Goal: Information Seeking & Learning: Compare options

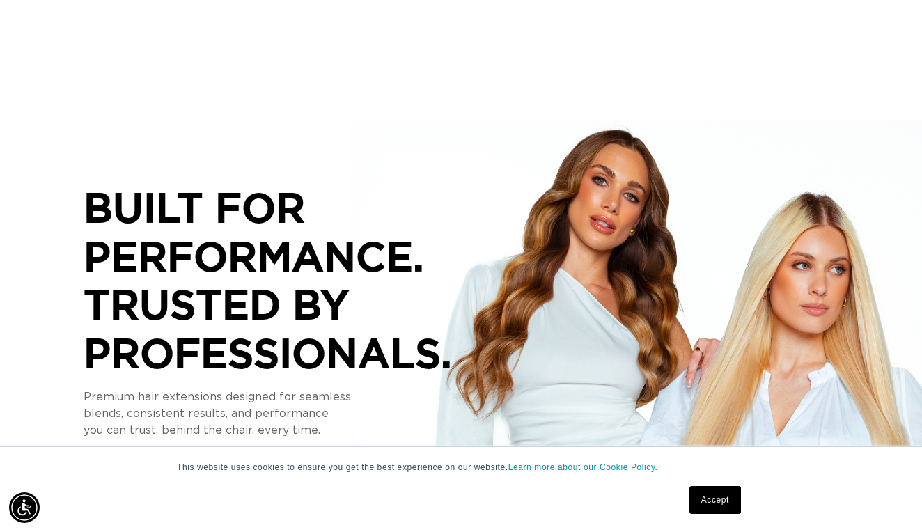
scroll to position [153, 0]
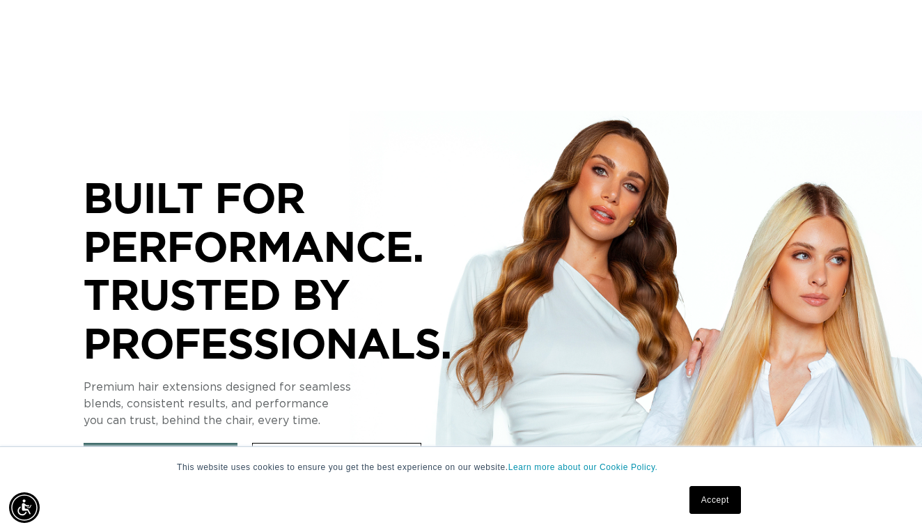
click at [731, 507] on link "Accept" at bounding box center [716, 500] width 52 height 28
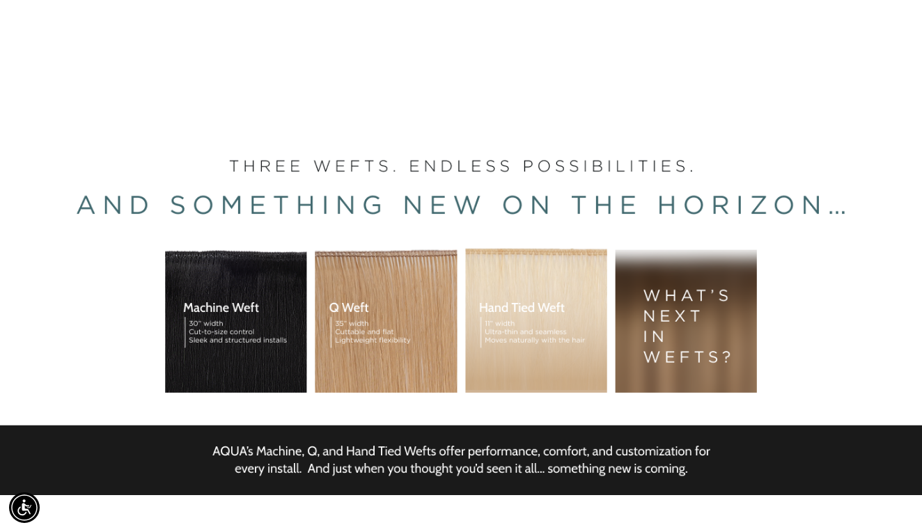
scroll to position [0, 823]
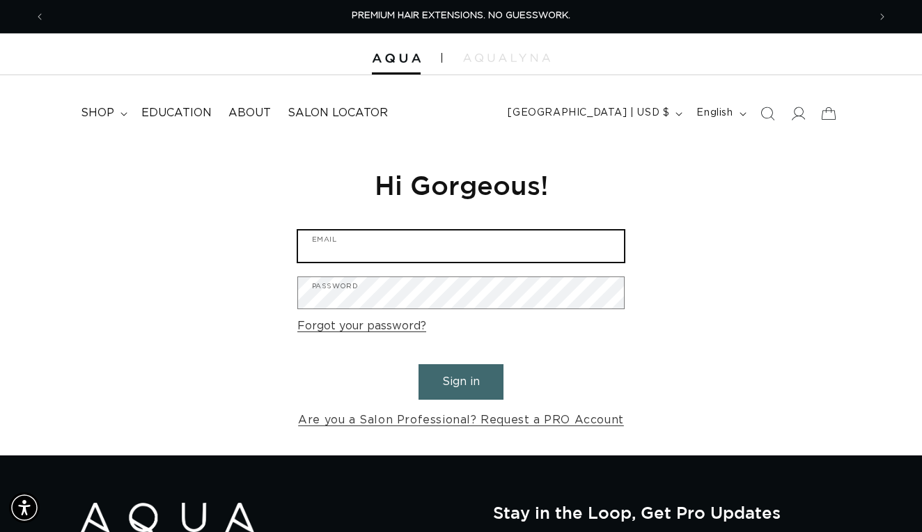
type input "kaila.horn@yahoo.com"
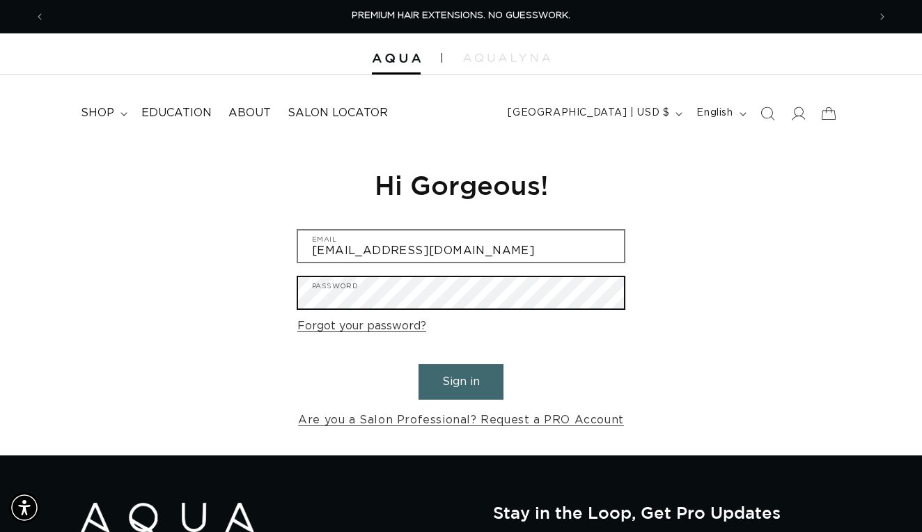
click at [461, 380] on button "Sign in" at bounding box center [461, 382] width 85 height 36
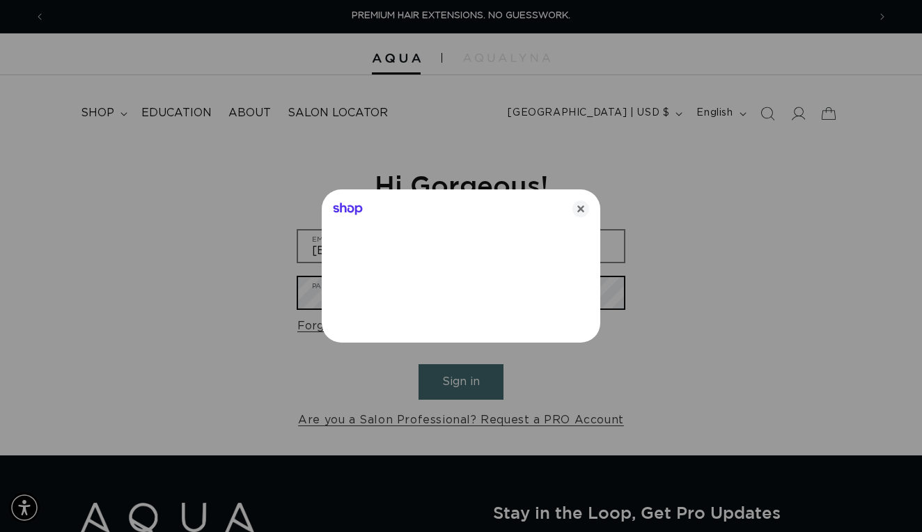
click at [461, 380] on button "Sign in" at bounding box center [461, 382] width 85 height 36
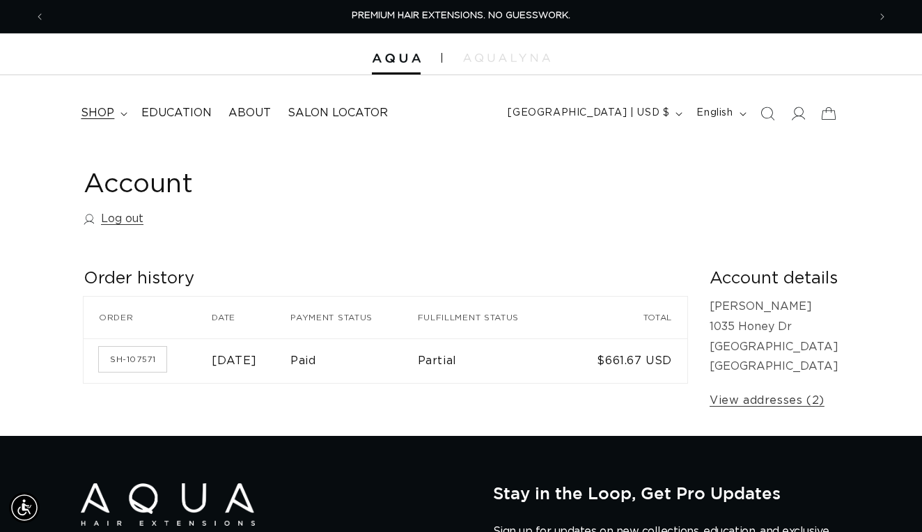
click at [101, 107] on span "shop" at bounding box center [97, 113] width 33 height 15
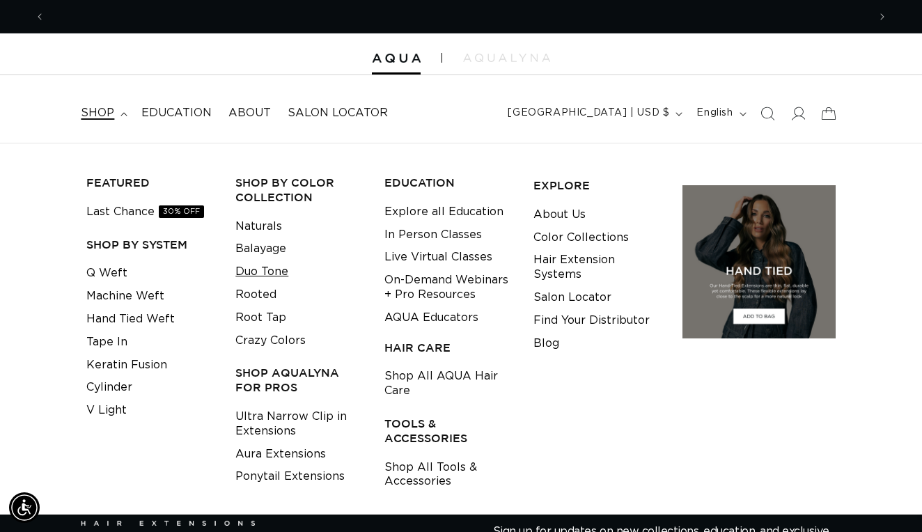
scroll to position [0, 823]
click at [131, 331] on li "Tape In" at bounding box center [149, 342] width 127 height 23
click at [131, 313] on link "Hand Tied Weft" at bounding box center [130, 319] width 88 height 23
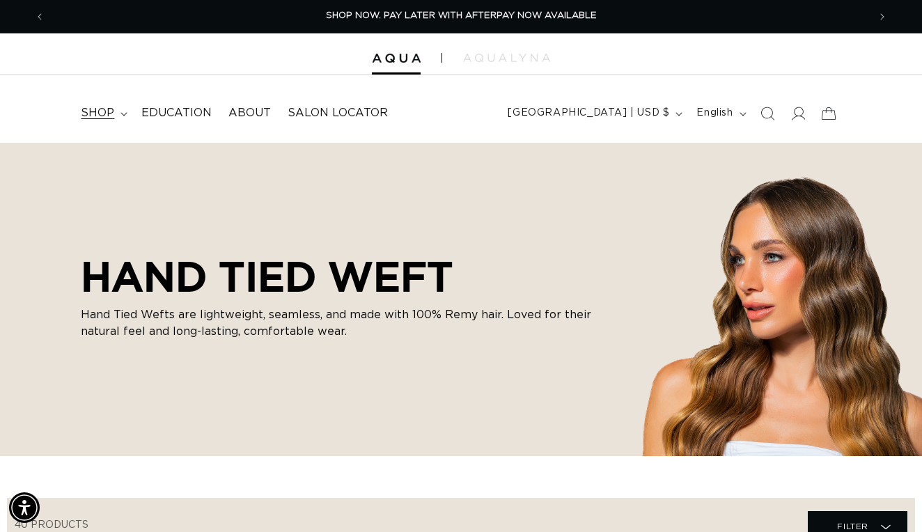
click at [116, 111] on summary "shop" at bounding box center [102, 113] width 61 height 31
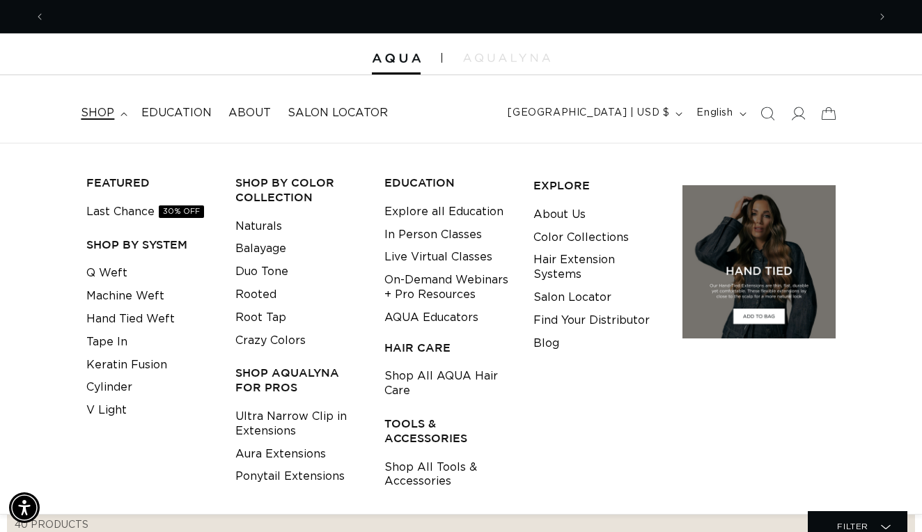
scroll to position [0, 1647]
click at [265, 293] on link "Rooted" at bounding box center [255, 295] width 41 height 23
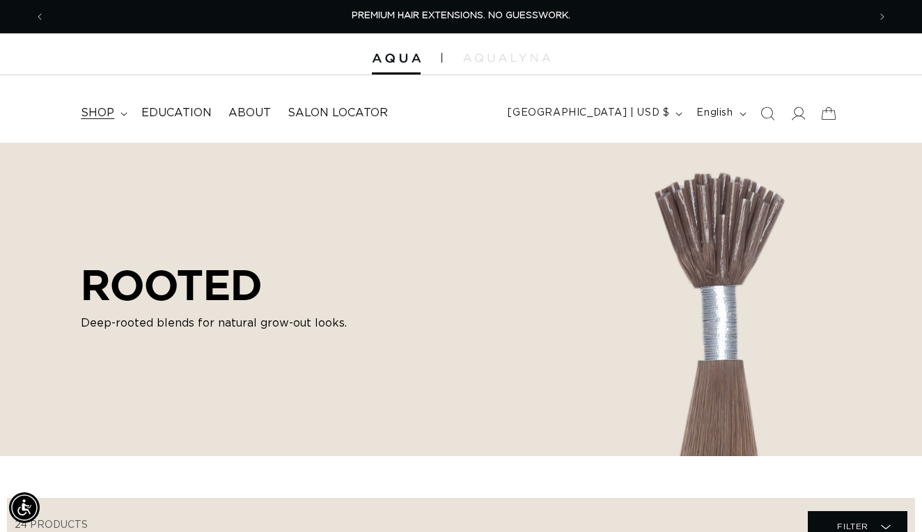
click at [108, 112] on span "shop" at bounding box center [97, 113] width 33 height 15
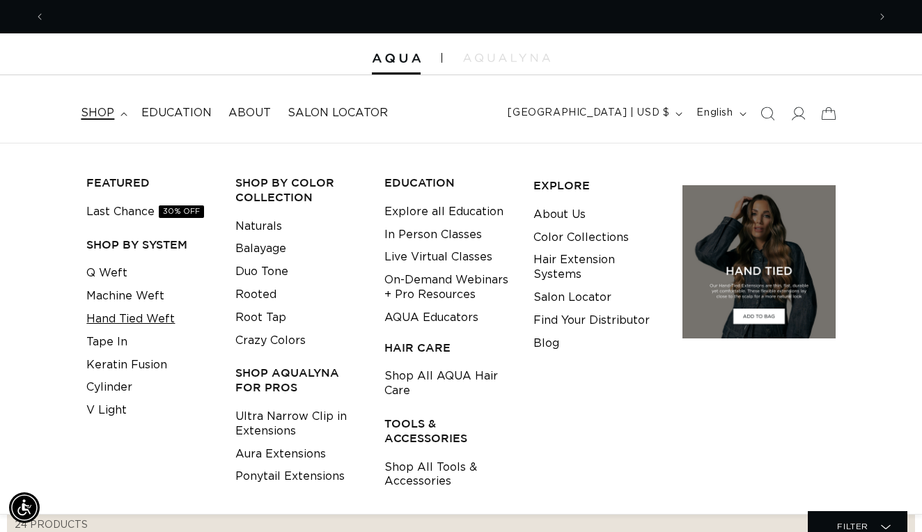
click at [125, 317] on link "Hand Tied Weft" at bounding box center [130, 319] width 88 height 23
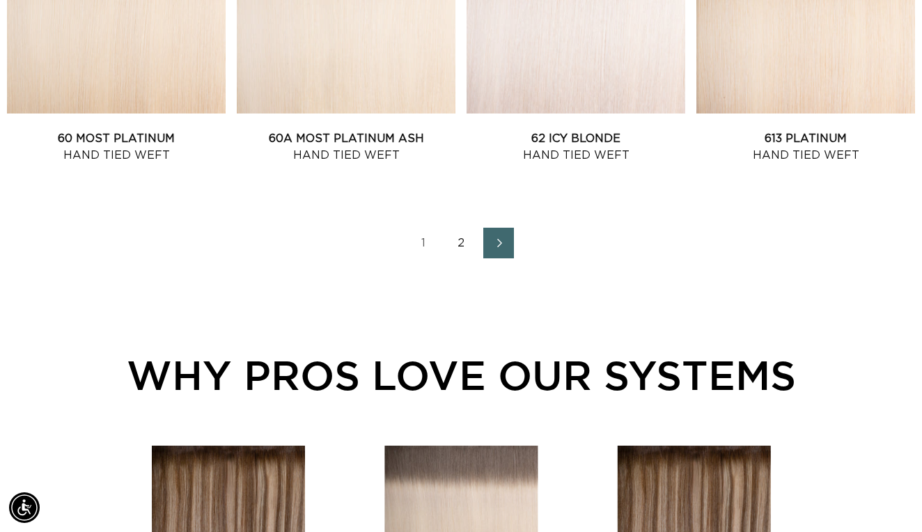
scroll to position [0, 823]
click at [463, 241] on link "2" at bounding box center [461, 243] width 31 height 31
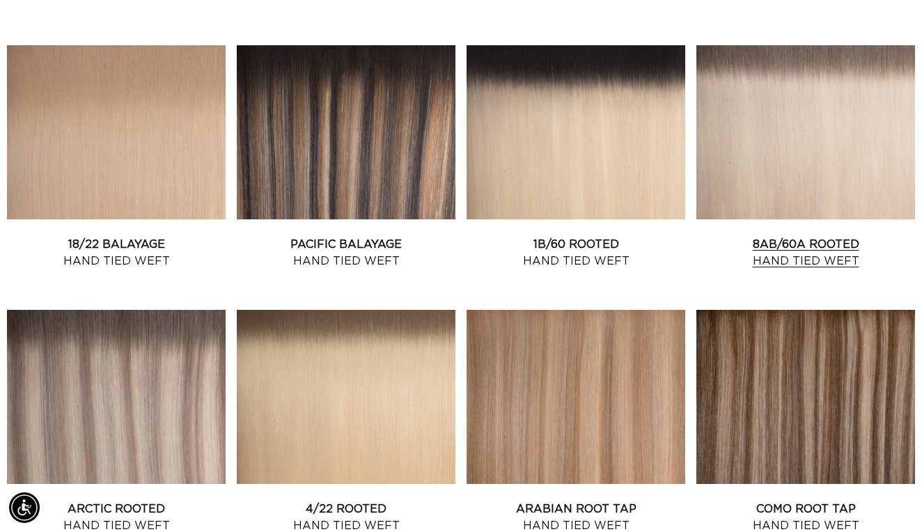
scroll to position [0, 1647]
click at [847, 236] on link "8AB/60A Rooted Hand Tied Weft" at bounding box center [806, 252] width 219 height 33
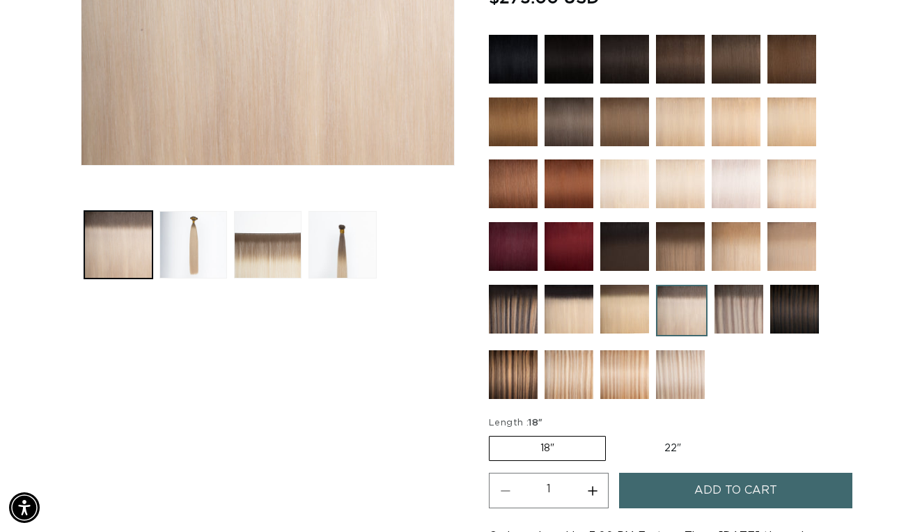
scroll to position [0, 823]
click at [633, 305] on img at bounding box center [624, 309] width 49 height 49
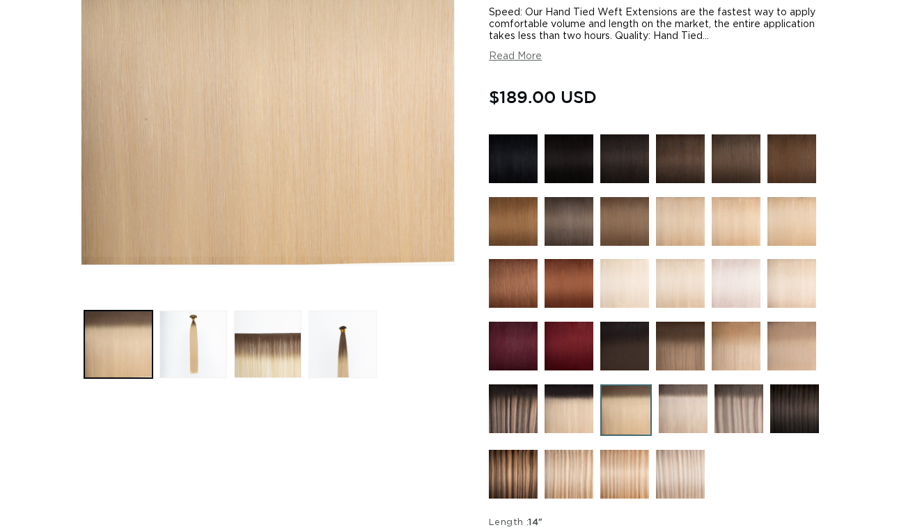
scroll to position [303, 0]
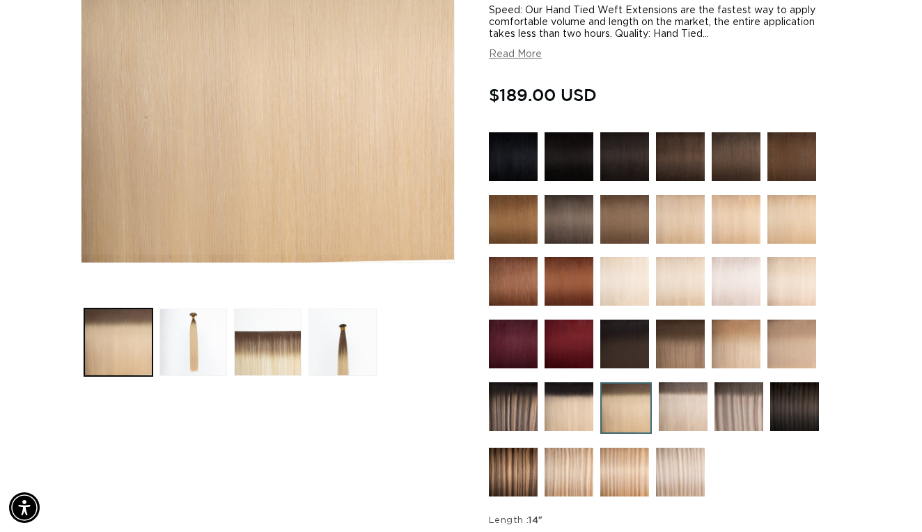
click at [749, 413] on img at bounding box center [739, 406] width 49 height 49
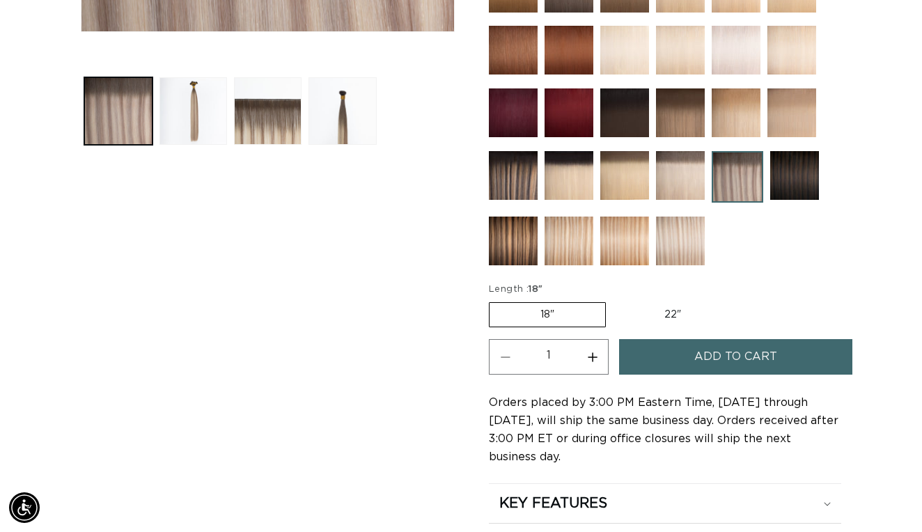
scroll to position [0, 823]
click at [525, 176] on img at bounding box center [513, 175] width 49 height 49
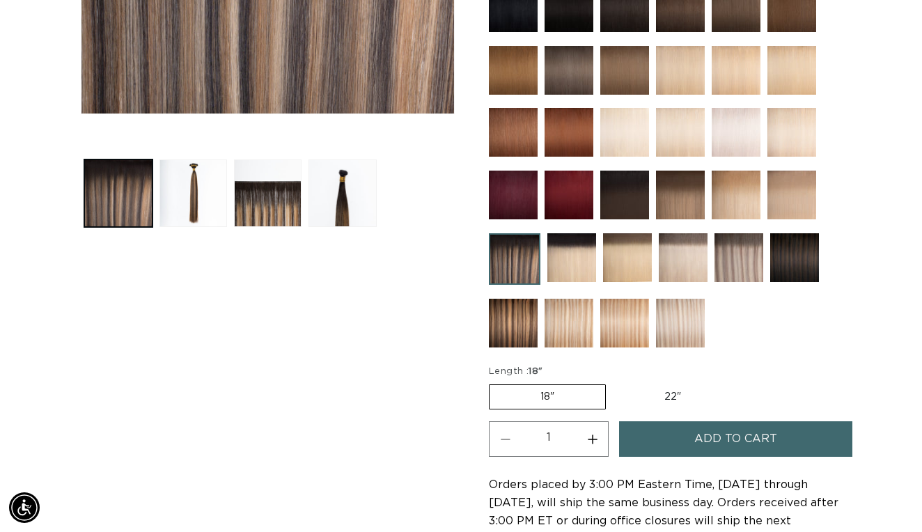
scroll to position [0, 823]
click at [697, 261] on img at bounding box center [683, 257] width 49 height 49
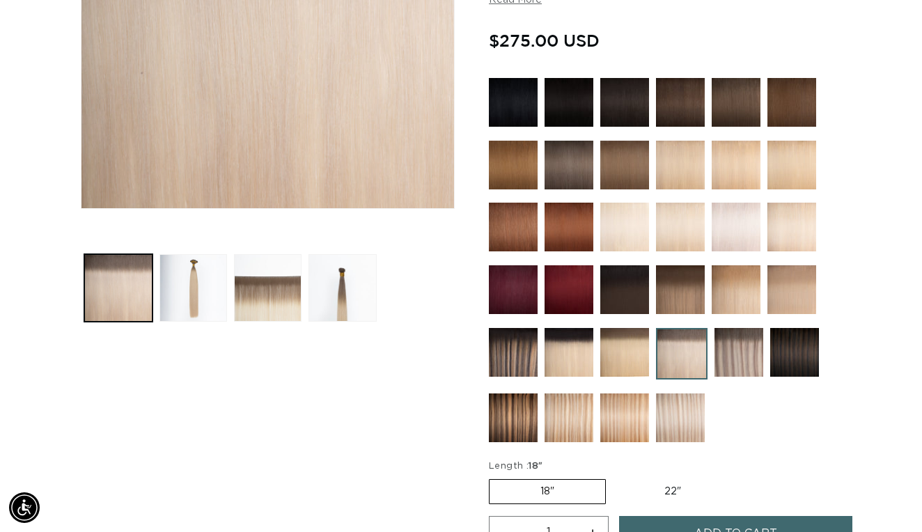
scroll to position [372, 0]
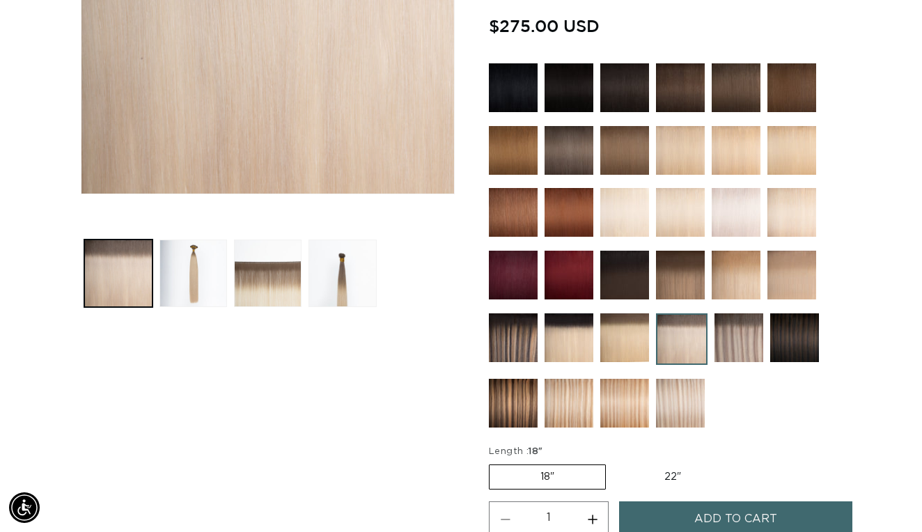
click at [615, 336] on img at bounding box center [624, 337] width 49 height 49
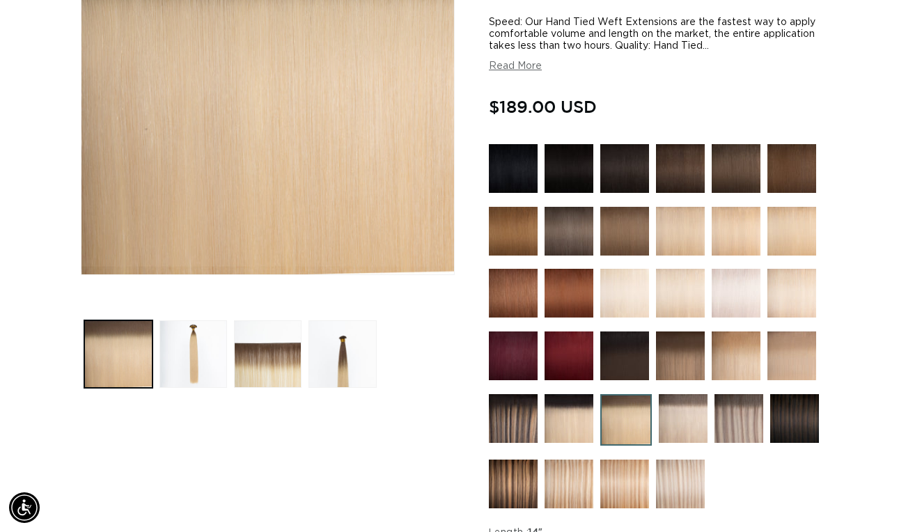
scroll to position [298, 0]
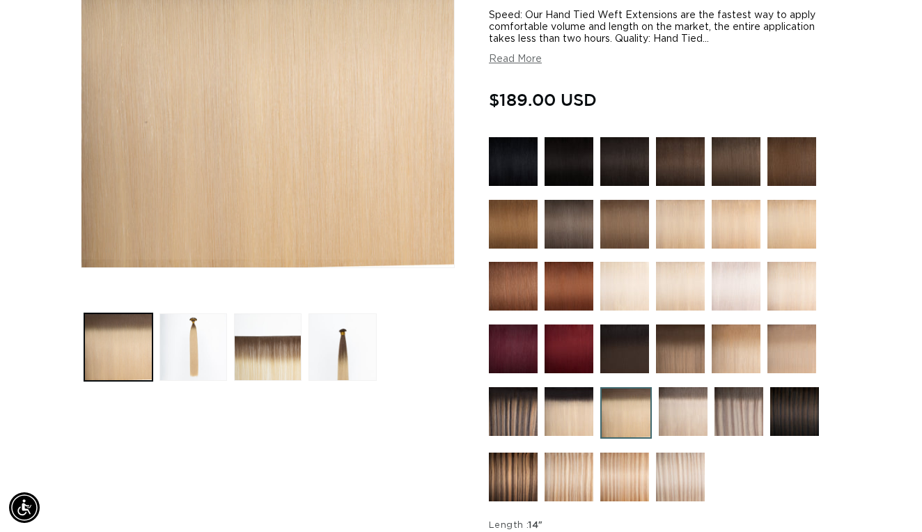
click at [573, 426] on img at bounding box center [569, 411] width 49 height 49
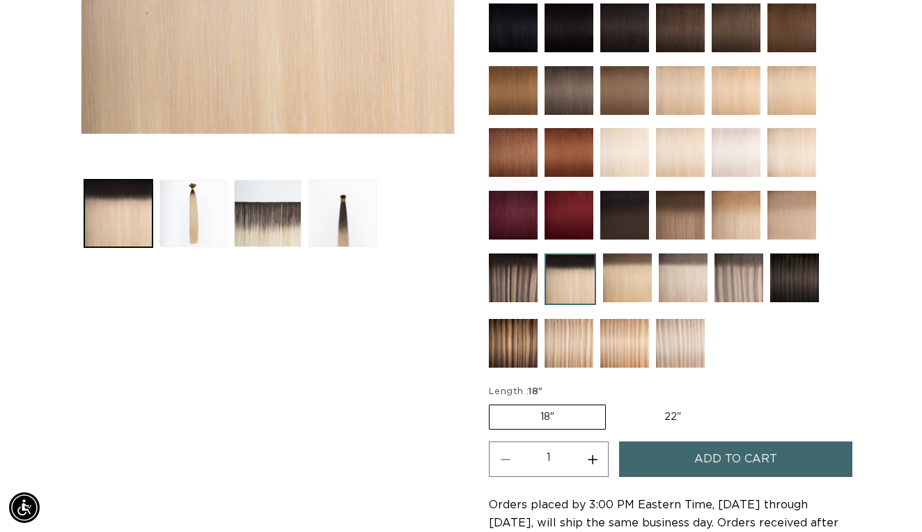
scroll to position [411, 0]
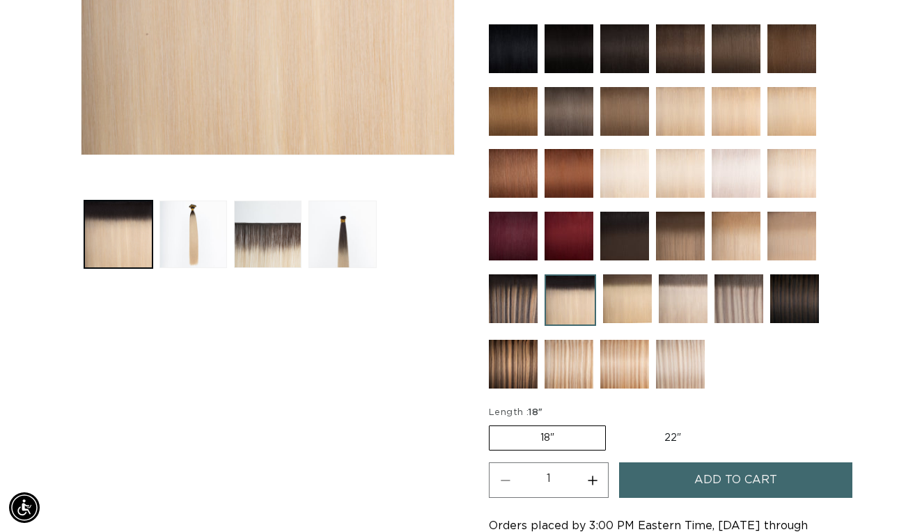
click at [681, 177] on img at bounding box center [680, 173] width 49 height 49
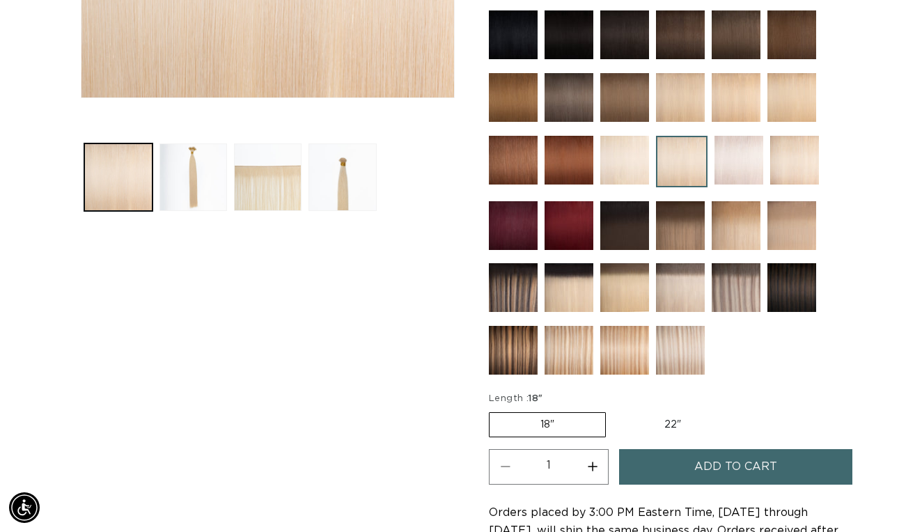
scroll to position [470, 0]
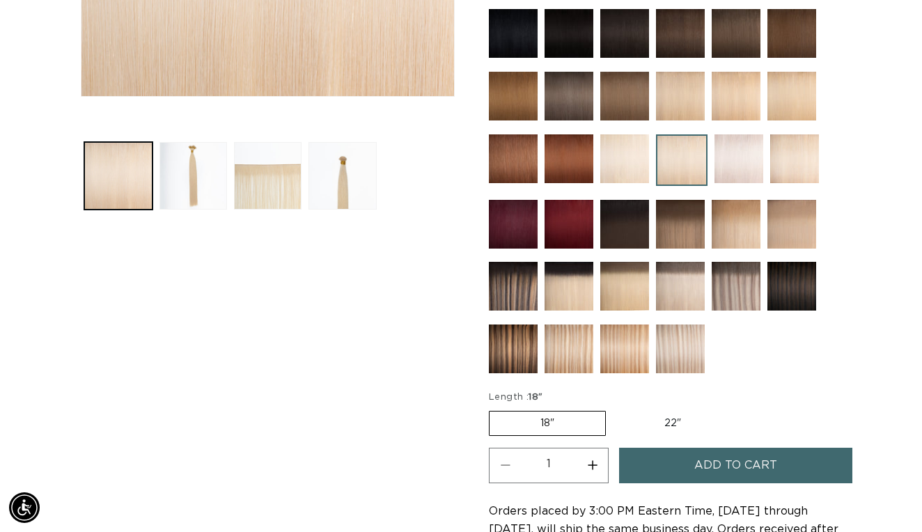
click at [736, 165] on img at bounding box center [739, 158] width 49 height 49
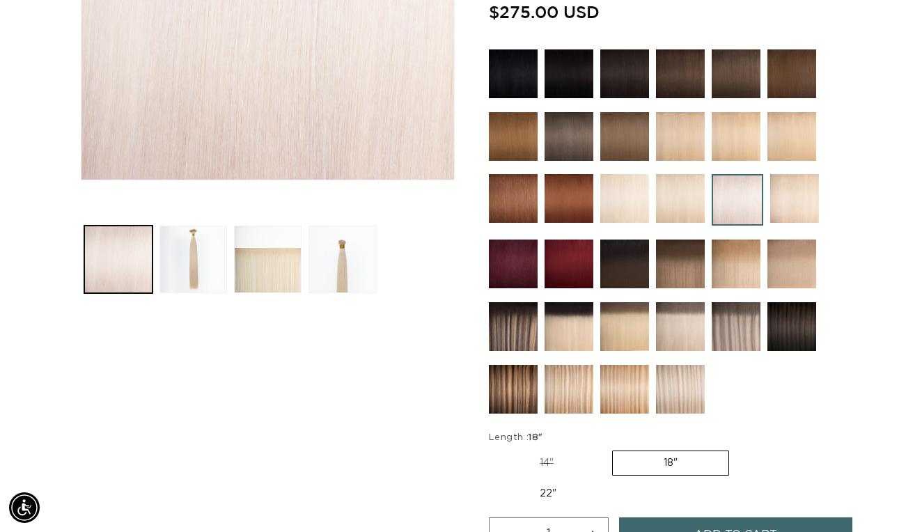
scroll to position [0, 823]
click at [799, 202] on img at bounding box center [794, 198] width 49 height 49
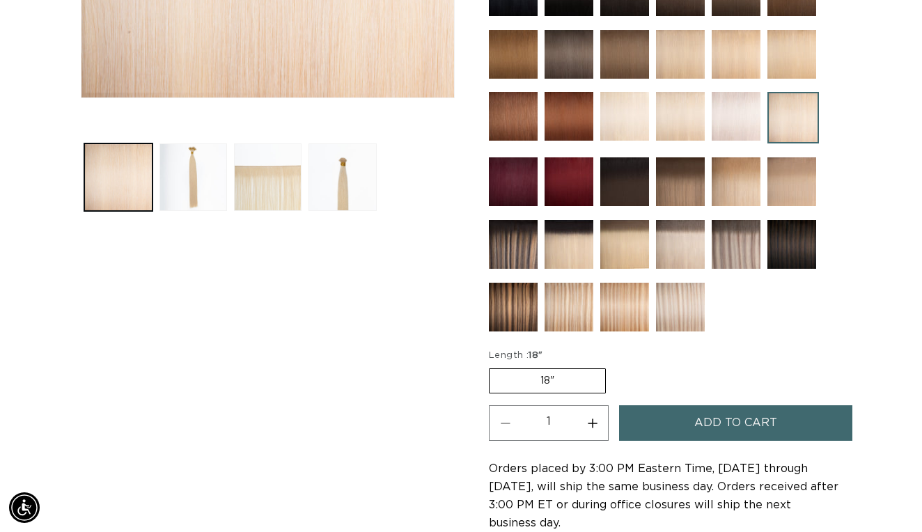
click at [511, 302] on img at bounding box center [513, 307] width 49 height 49
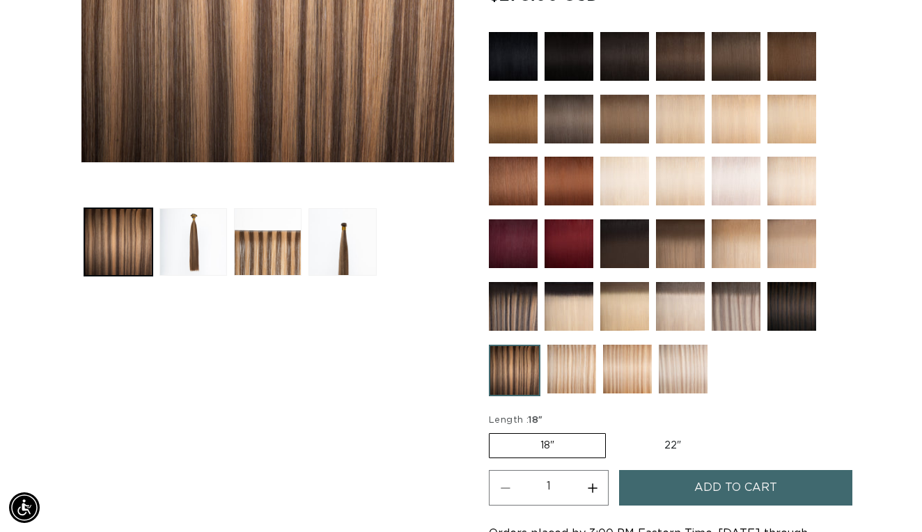
scroll to position [433, 0]
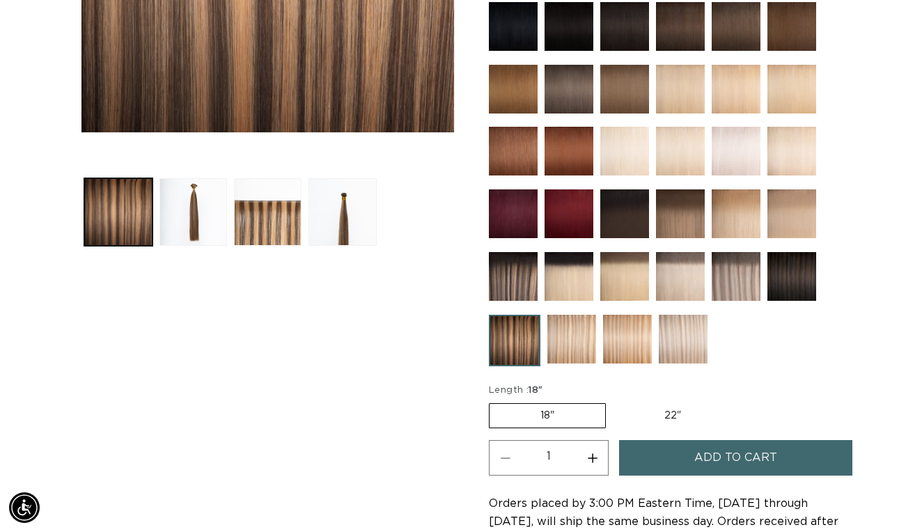
click at [571, 341] on img at bounding box center [572, 339] width 49 height 49
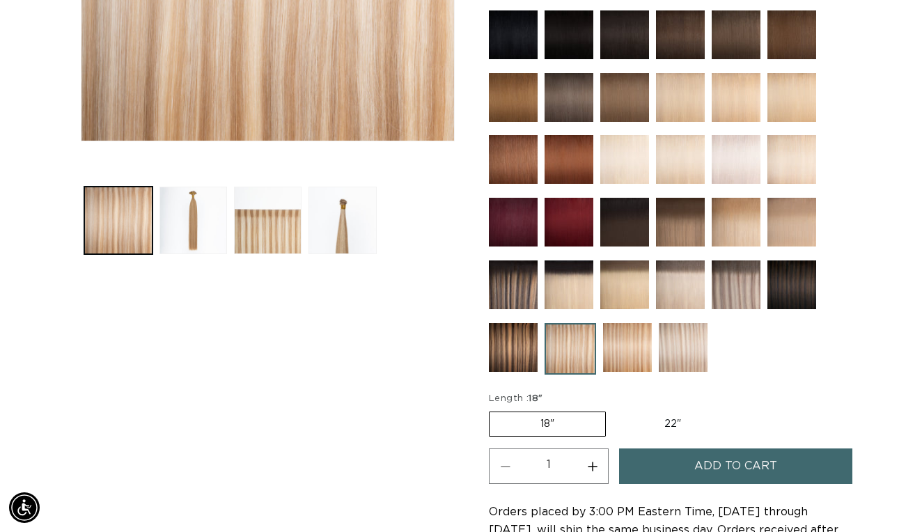
scroll to position [426, 0]
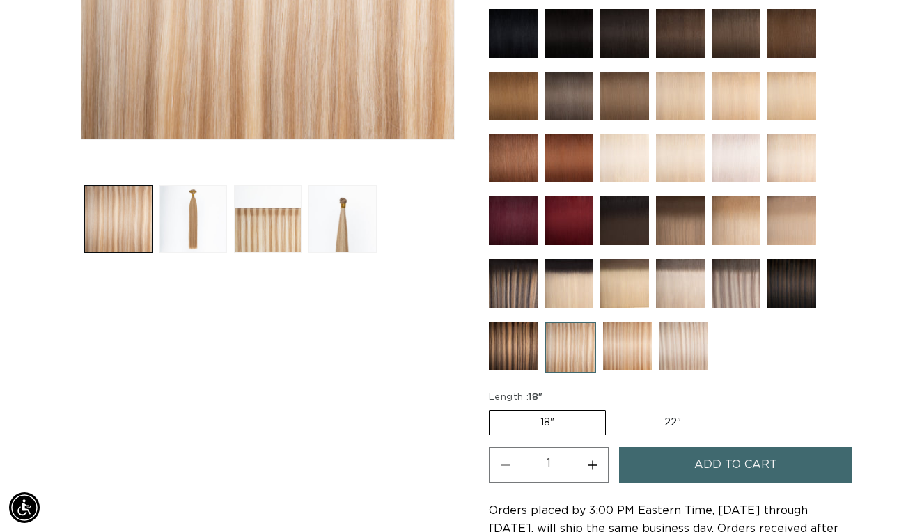
click at [648, 352] on img at bounding box center [627, 346] width 49 height 49
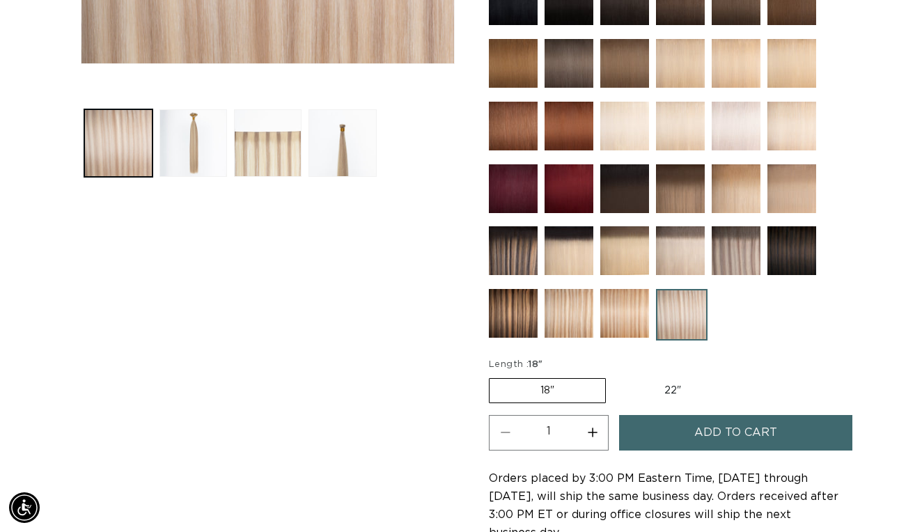
scroll to position [0, 1647]
click at [622, 258] on img at bounding box center [624, 250] width 49 height 49
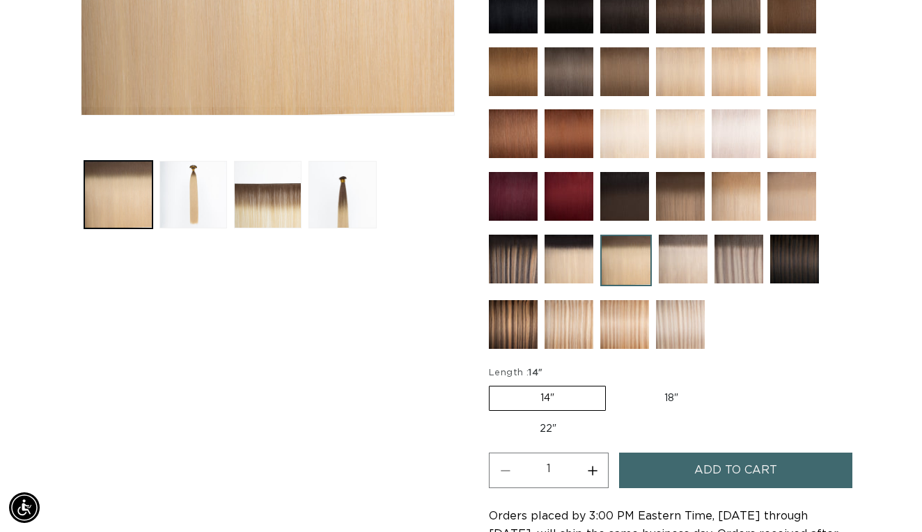
click at [788, 268] on img at bounding box center [794, 259] width 49 height 49
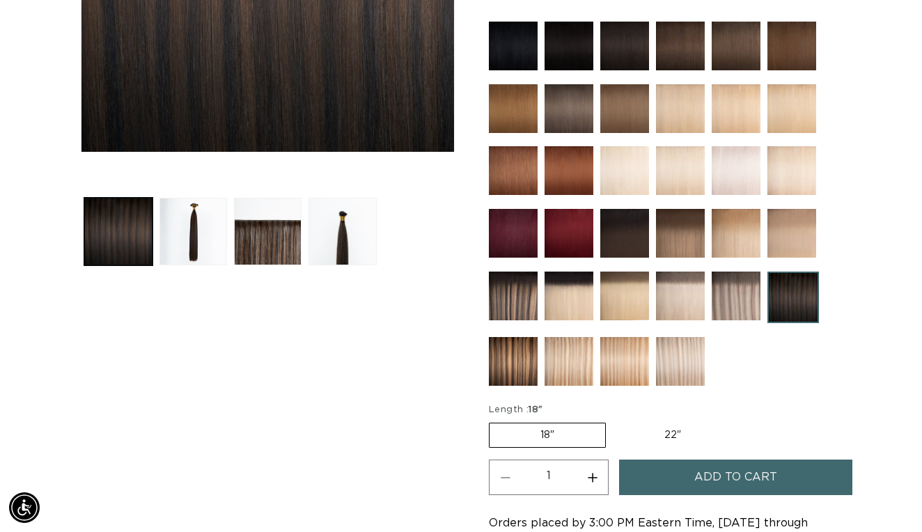
click at [680, 358] on img at bounding box center [680, 361] width 49 height 49
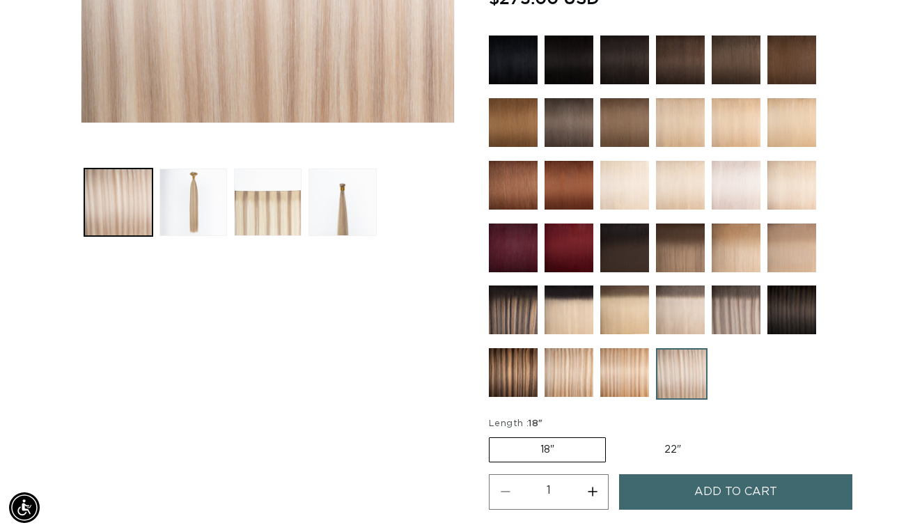
scroll to position [438, 0]
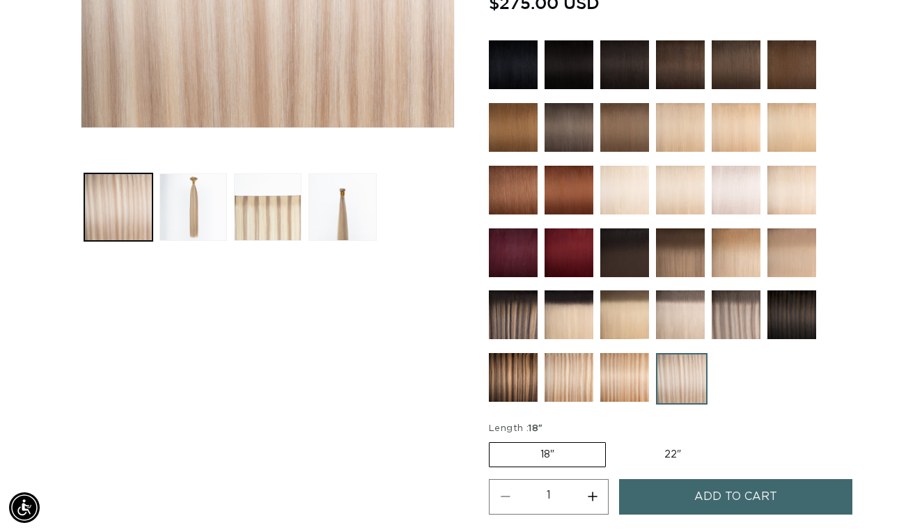
click at [527, 59] on img at bounding box center [513, 64] width 49 height 49
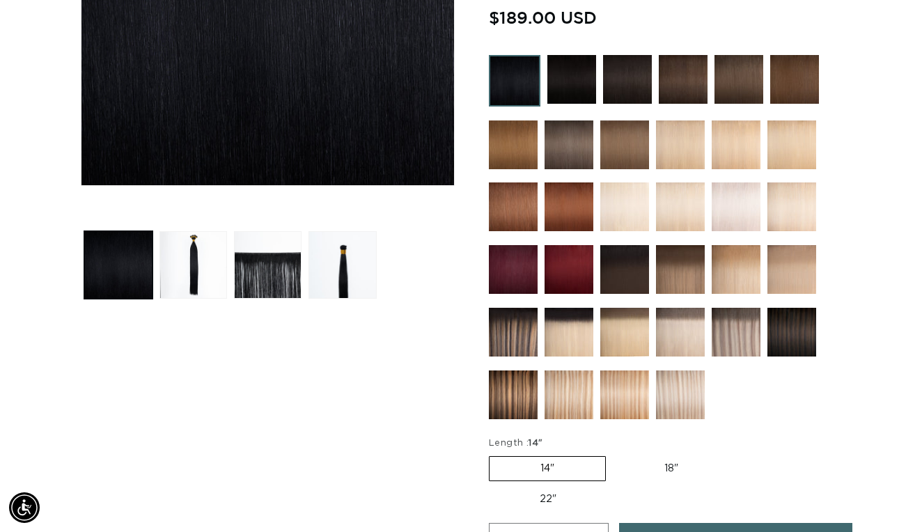
scroll to position [0, 823]
click at [662, 138] on img at bounding box center [680, 145] width 49 height 49
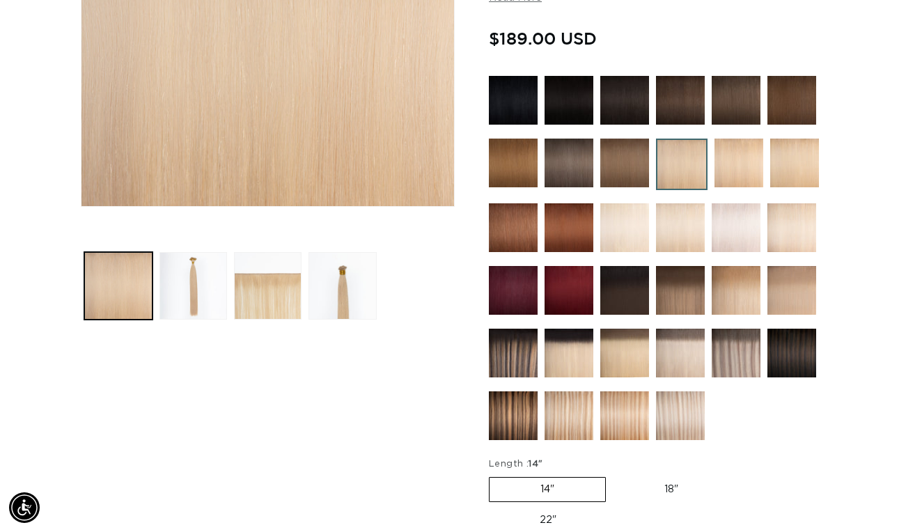
scroll to position [449, 0]
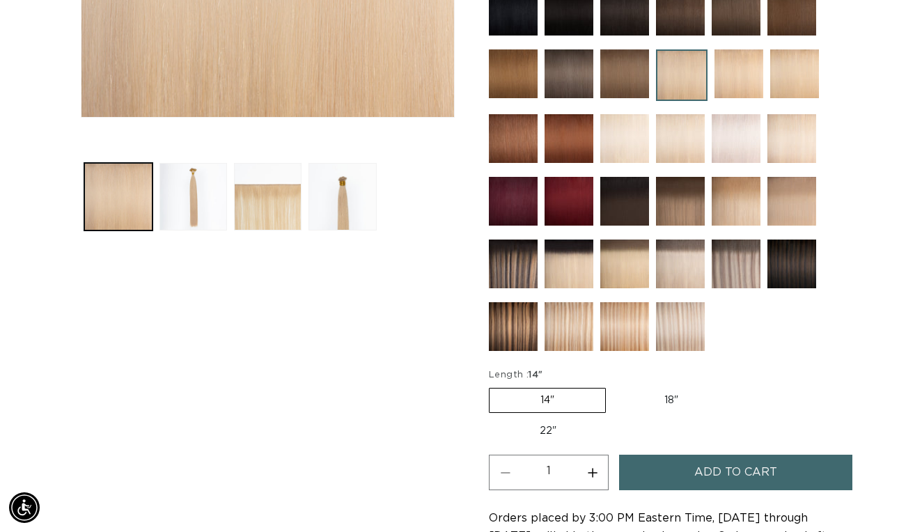
click at [729, 77] on img at bounding box center [739, 73] width 49 height 49
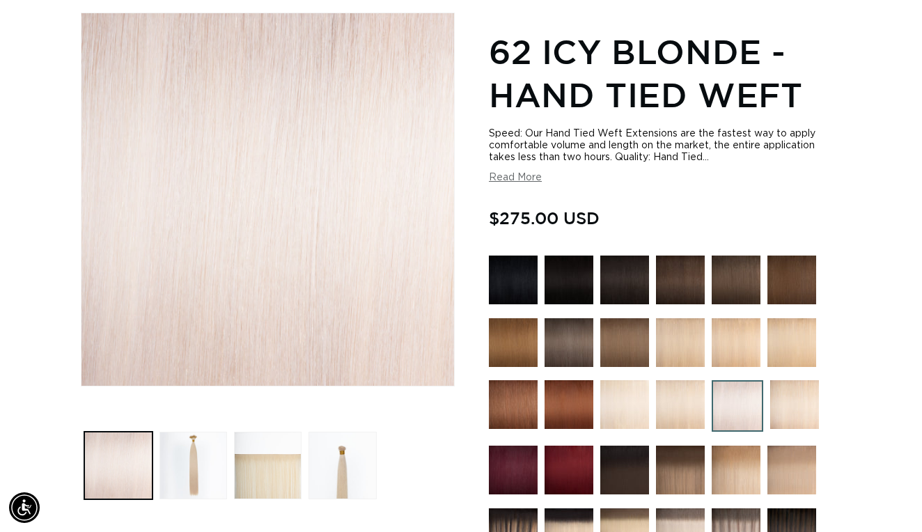
scroll to position [178, 0]
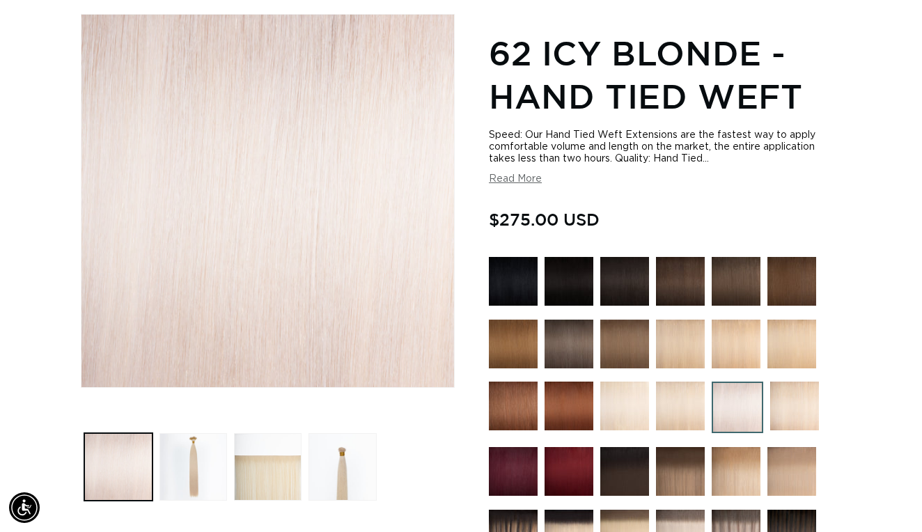
click at [802, 410] on img at bounding box center [794, 406] width 49 height 49
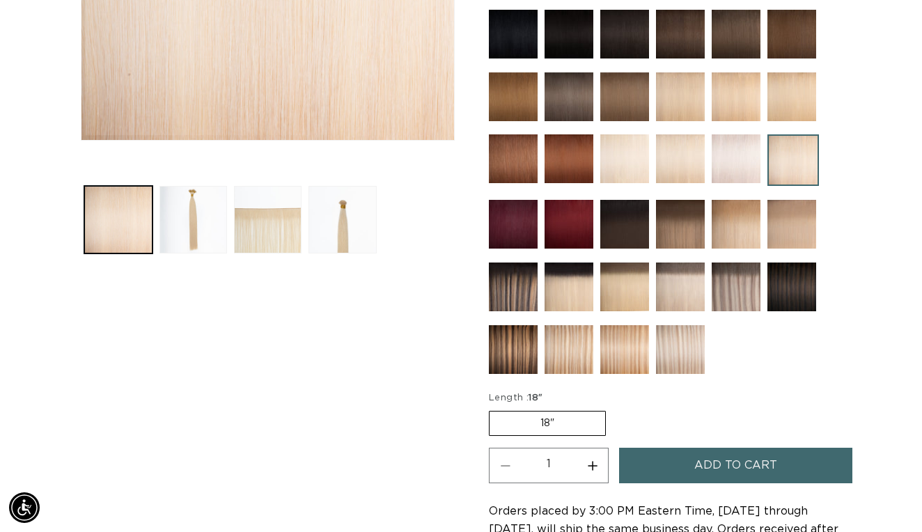
scroll to position [435, 0]
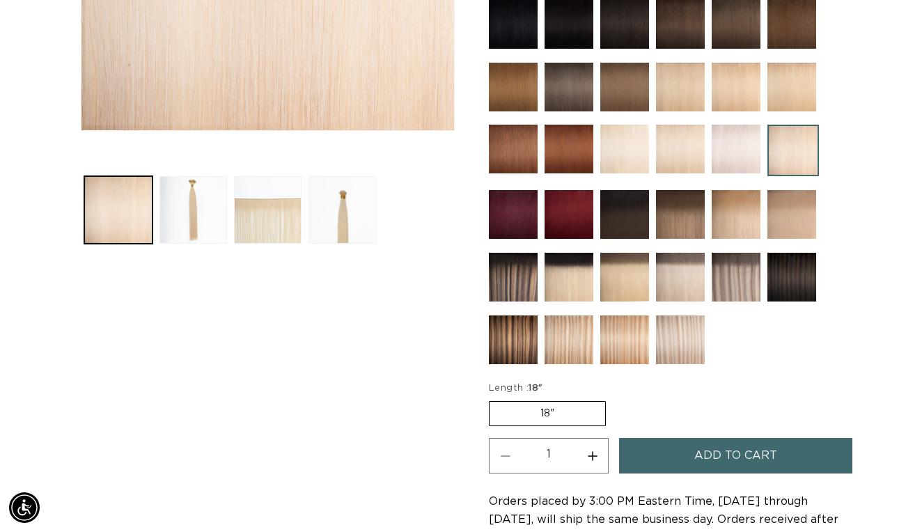
click at [688, 350] on img at bounding box center [680, 340] width 49 height 49
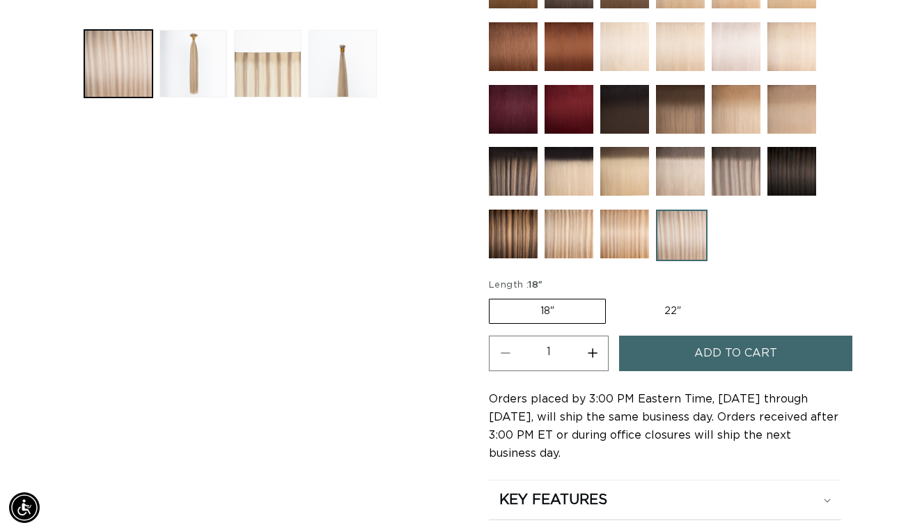
click at [638, 241] on img at bounding box center [624, 234] width 49 height 49
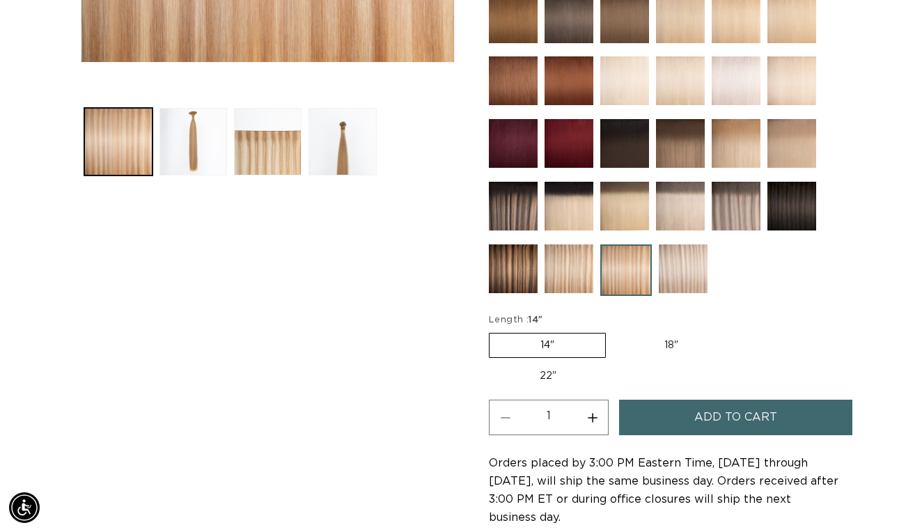
click at [551, 269] on img at bounding box center [569, 269] width 49 height 49
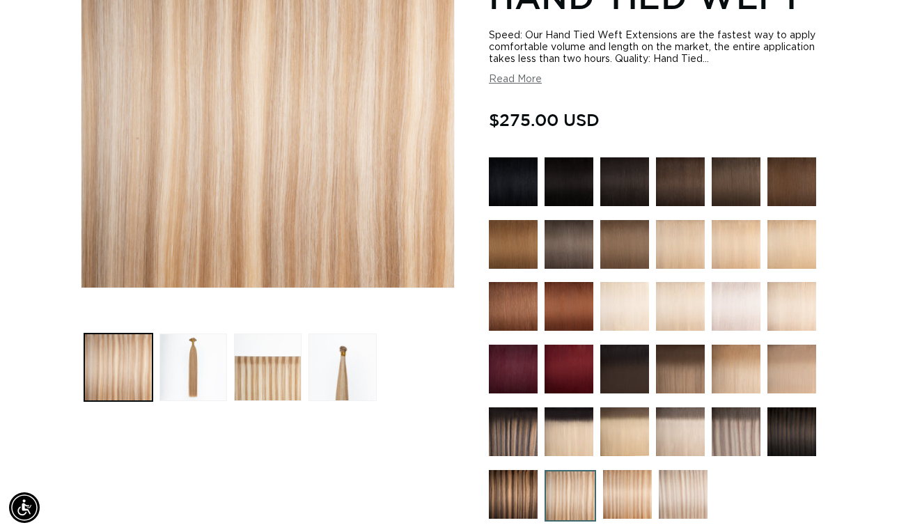
scroll to position [272, 0]
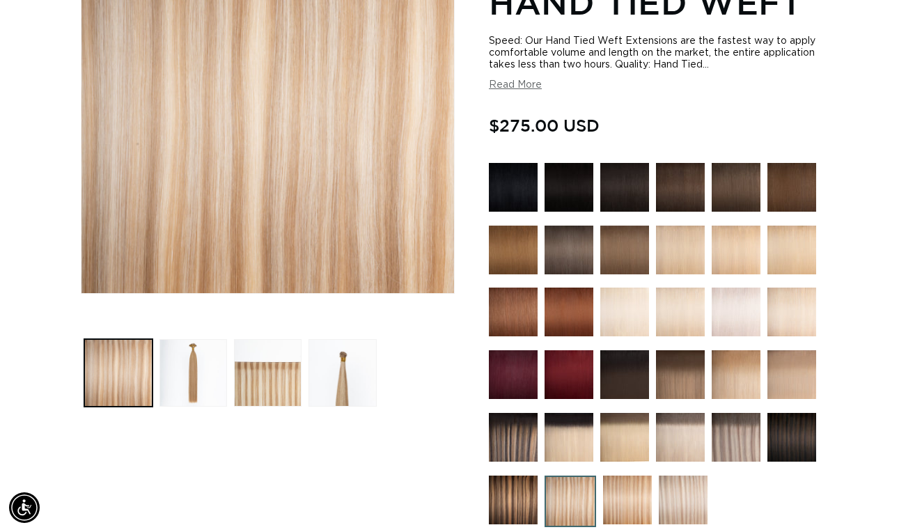
click at [513, 505] on img at bounding box center [513, 500] width 49 height 49
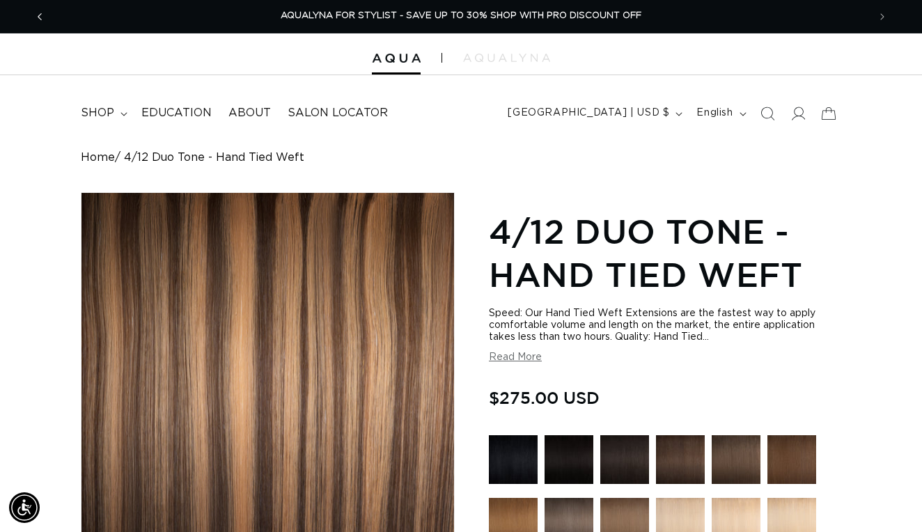
click at [41, 18] on icon "Previous announcement" at bounding box center [40, 16] width 5 height 15
click at [405, 62] on img at bounding box center [396, 59] width 49 height 10
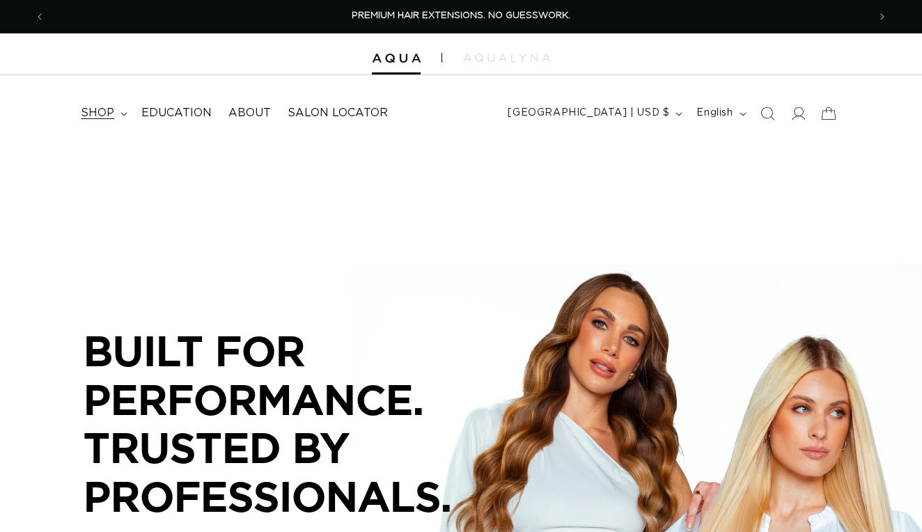
click at [114, 111] on summary "shop" at bounding box center [102, 113] width 61 height 31
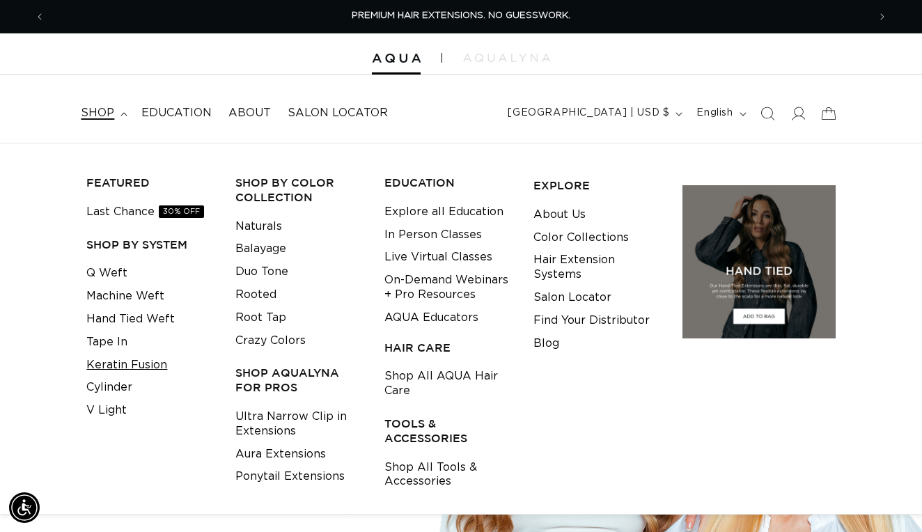
click at [116, 360] on link "Keratin Fusion" at bounding box center [126, 365] width 81 height 23
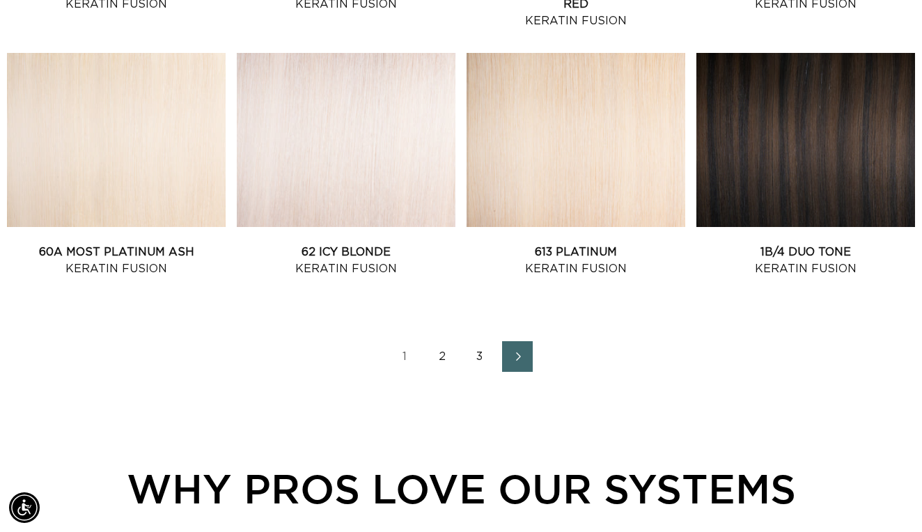
scroll to position [0, 1647]
click at [447, 352] on link "2" at bounding box center [442, 356] width 31 height 31
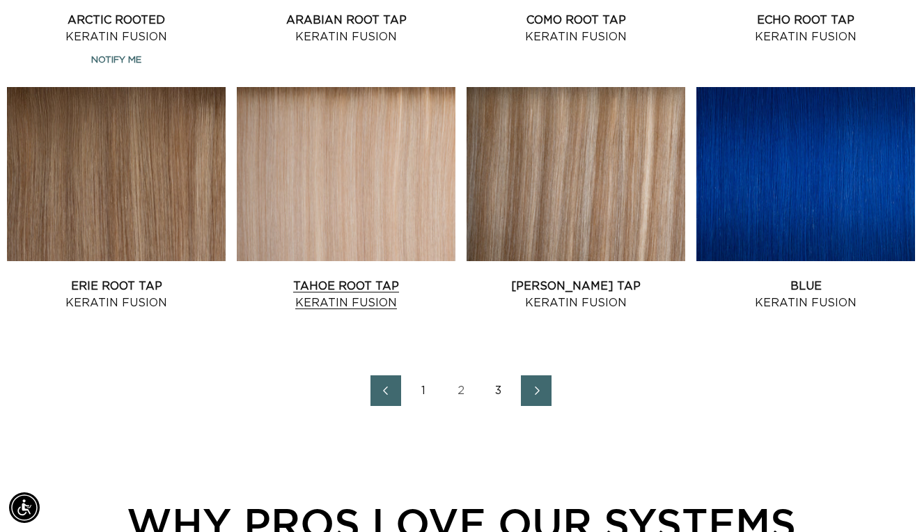
scroll to position [1558, 0]
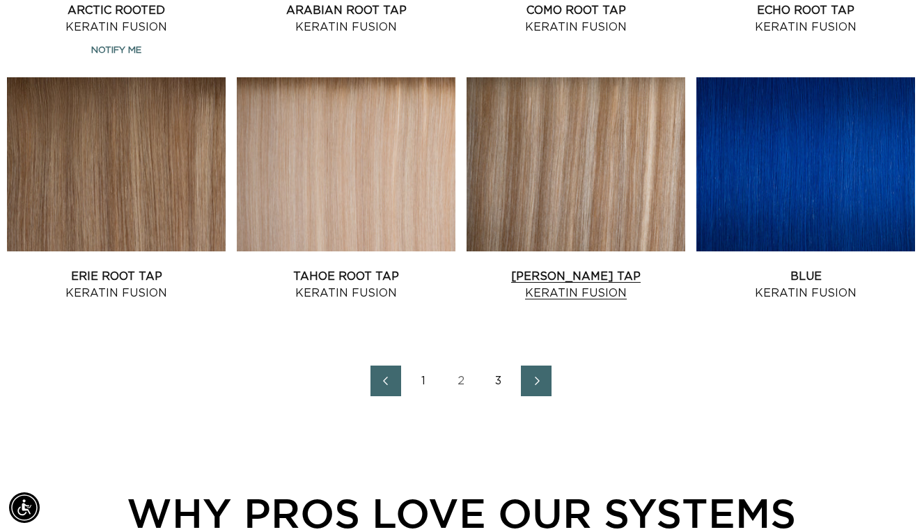
click at [590, 268] on link "Victoria Root Tap Keratin Fusion" at bounding box center [576, 284] width 219 height 33
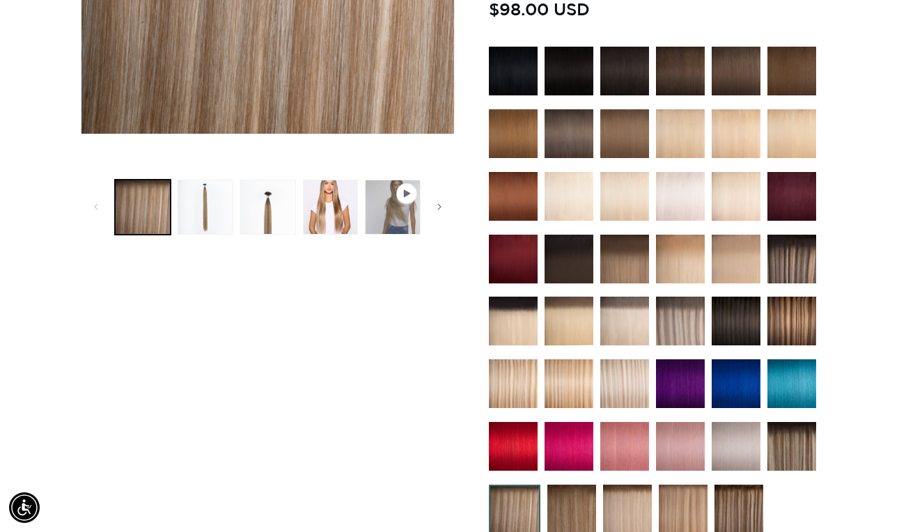
scroll to position [436, 0]
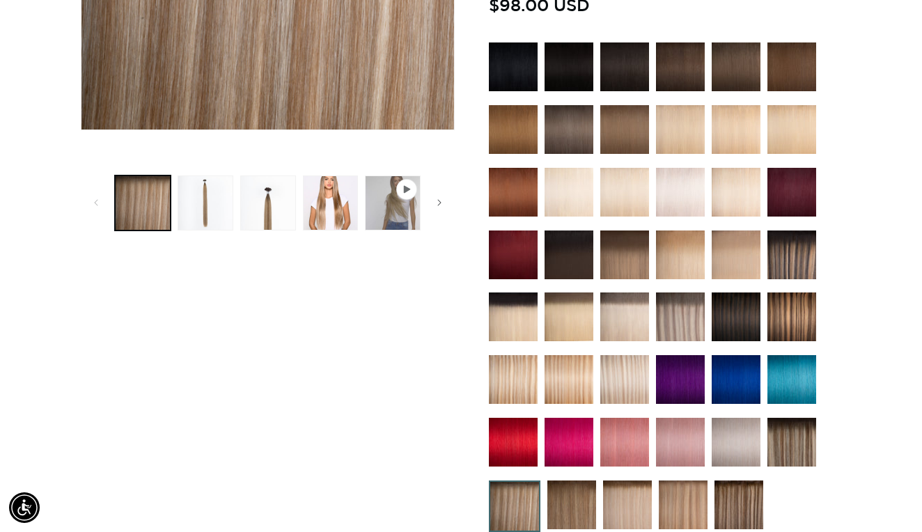
click at [626, 307] on img at bounding box center [624, 317] width 49 height 49
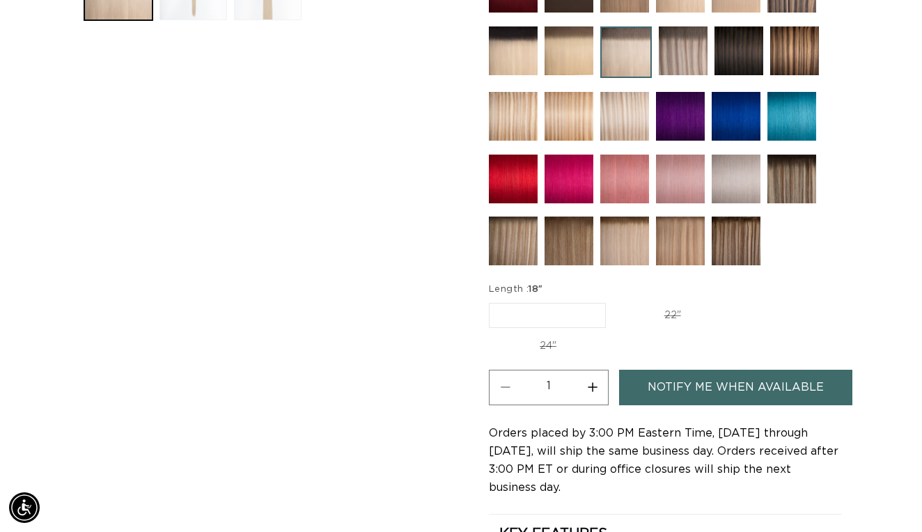
scroll to position [0, 823]
click at [671, 307] on label "22" Variant sold out or unavailable" at bounding box center [673, 316] width 118 height 24
click at [614, 301] on input "22" Variant sold out or unavailable" at bounding box center [613, 300] width 1 height 1
radio input "true"
click at [551, 341] on label "24" Variant sold out or unavailable" at bounding box center [548, 346] width 118 height 24
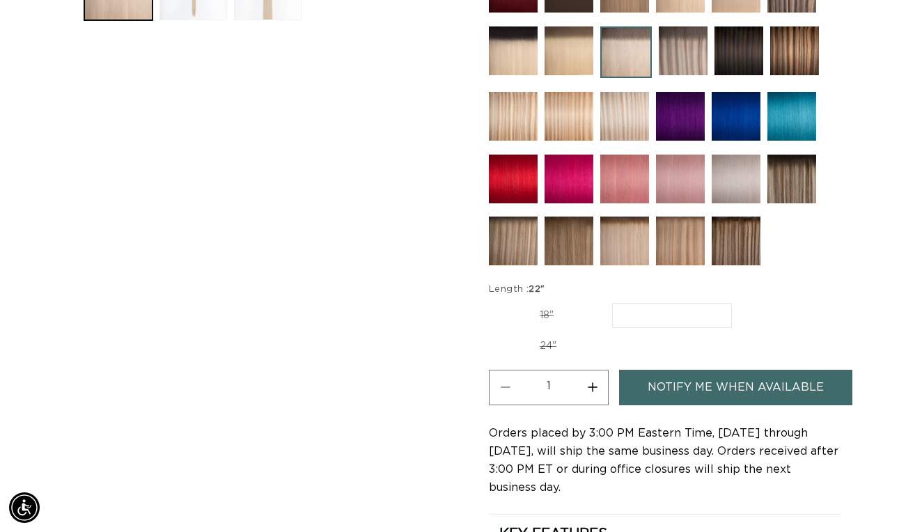
click at [739, 301] on input "24" Variant sold out or unavailable" at bounding box center [739, 300] width 1 height 1
radio input "true"
click at [444, 329] on div "Skip to product information Open media 1 in modal Open media 2 in modal Open me…" at bounding box center [268, 83] width 374 height 1101
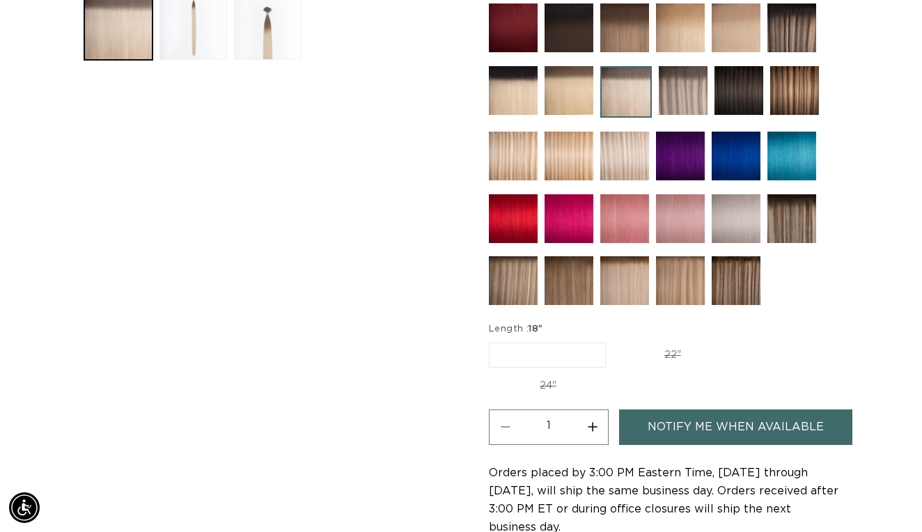
scroll to position [0, 823]
click at [684, 90] on img at bounding box center [683, 90] width 49 height 49
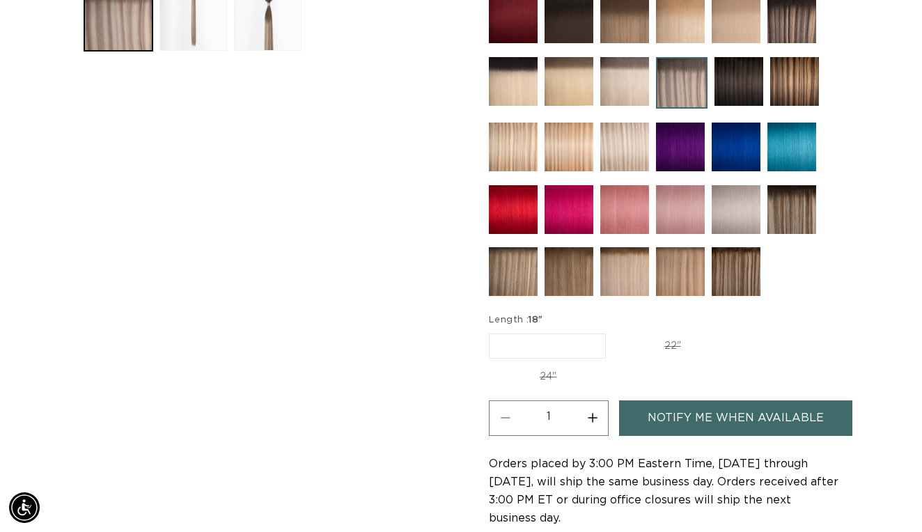
click at [520, 277] on img at bounding box center [513, 271] width 49 height 49
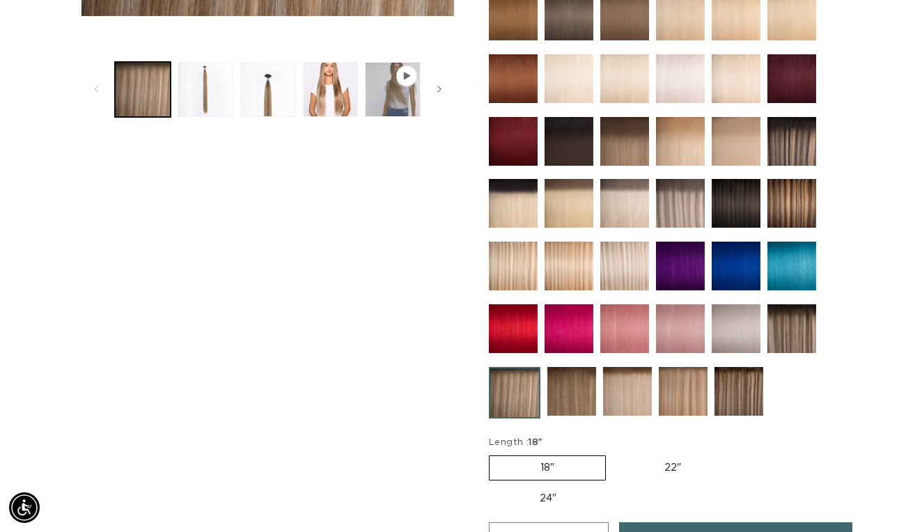
click at [563, 396] on img at bounding box center [572, 391] width 49 height 49
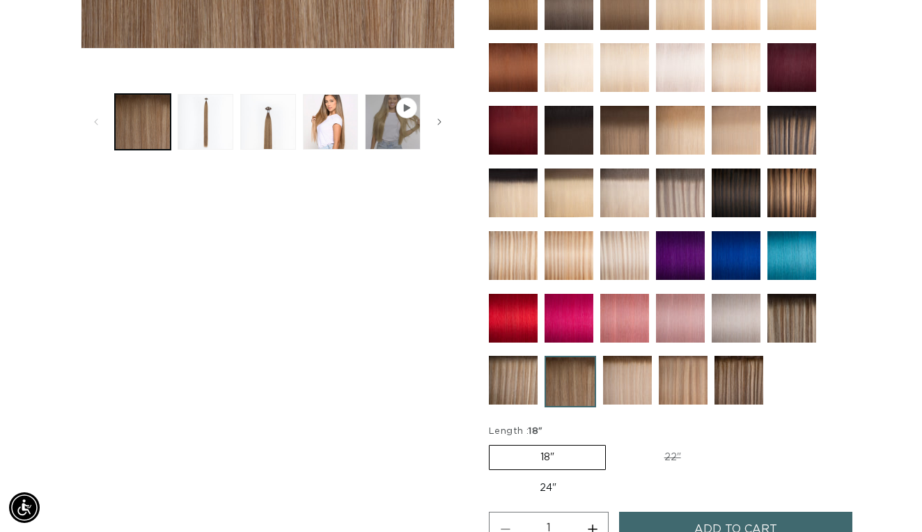
scroll to position [0, 823]
click at [626, 378] on img at bounding box center [627, 380] width 49 height 49
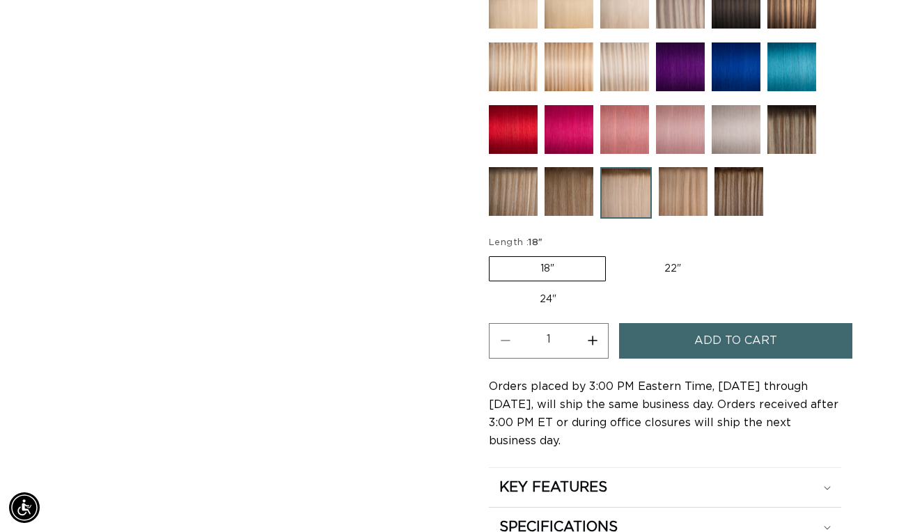
scroll to position [0, 823]
click at [697, 199] on img at bounding box center [683, 191] width 49 height 49
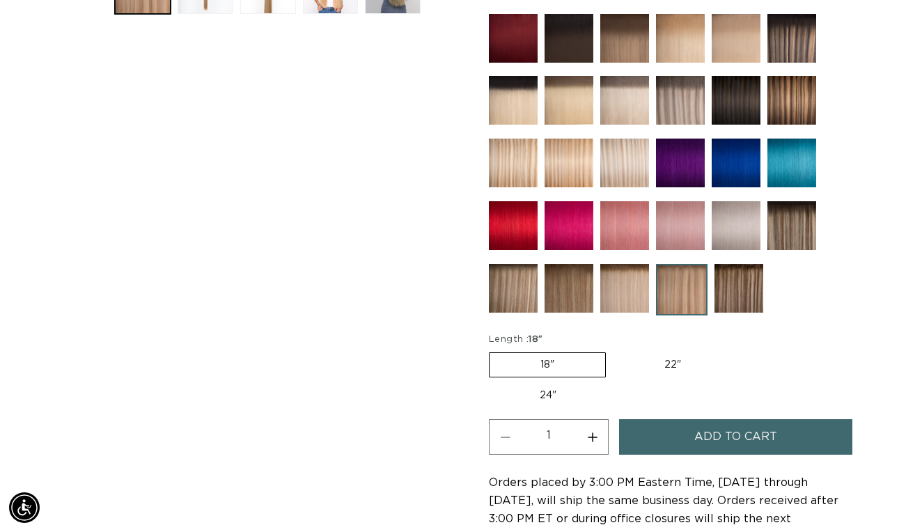
scroll to position [0, 823]
click at [739, 293] on img at bounding box center [739, 288] width 49 height 49
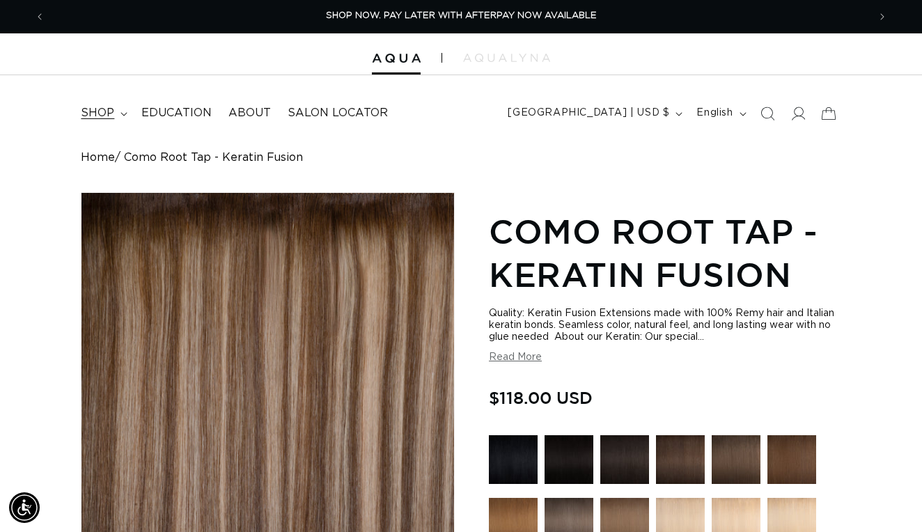
click at [124, 110] on summary "shop" at bounding box center [102, 113] width 61 height 31
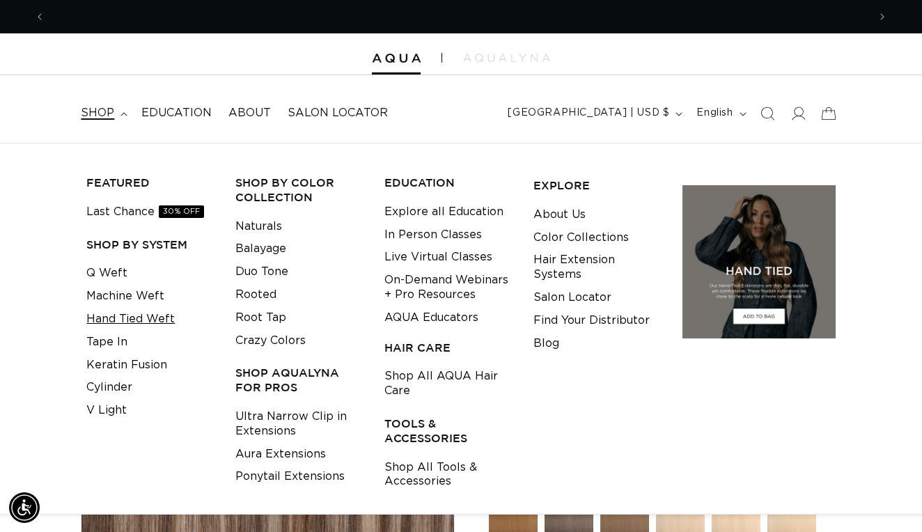
scroll to position [0, 1647]
click at [133, 316] on link "Hand Tied Weft" at bounding box center [130, 319] width 88 height 23
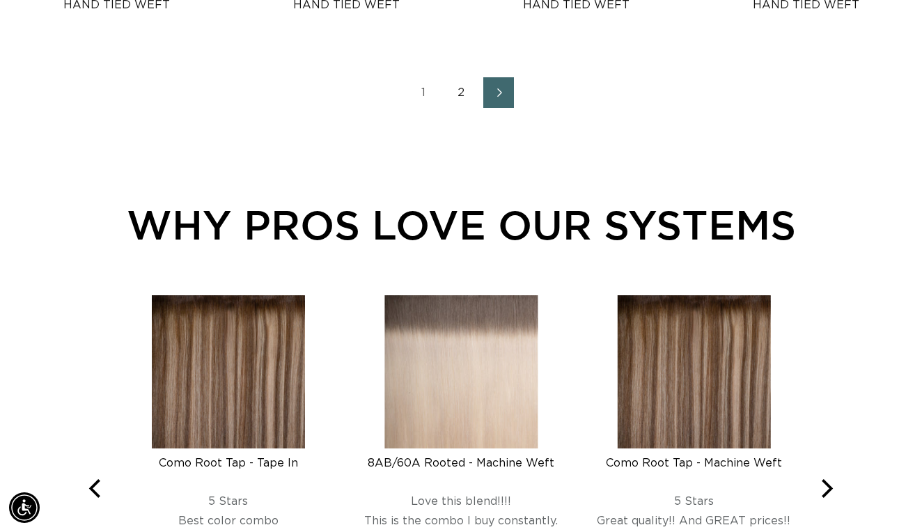
scroll to position [0, 823]
click at [456, 94] on link "2" at bounding box center [461, 92] width 31 height 31
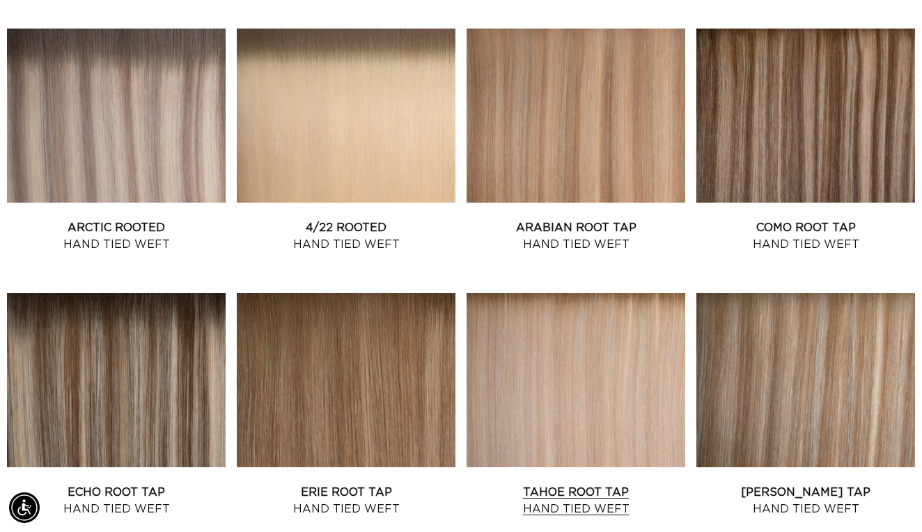
scroll to position [1344, 0]
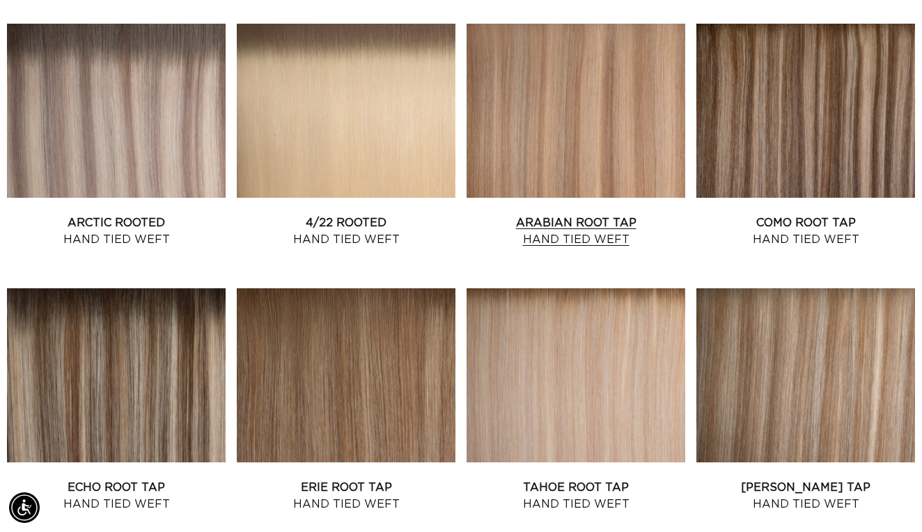
click at [605, 215] on link "Arabian Root Tap Hand Tied Weft" at bounding box center [576, 231] width 219 height 33
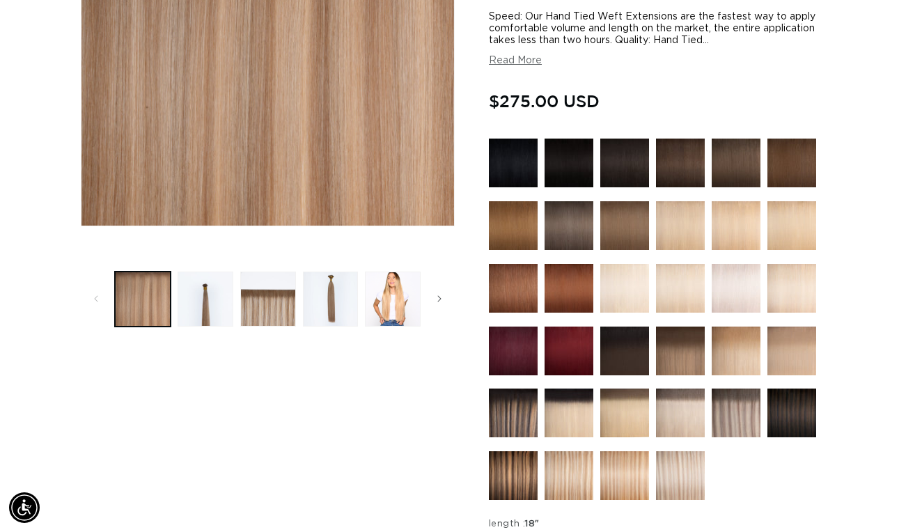
scroll to position [0, 1647]
click at [685, 363] on img at bounding box center [680, 351] width 49 height 49
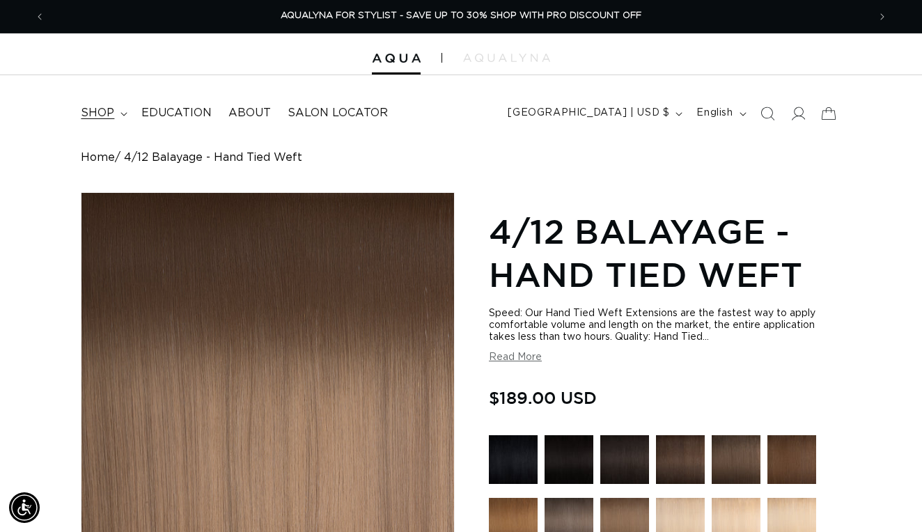
click at [117, 114] on summary "shop" at bounding box center [102, 113] width 61 height 31
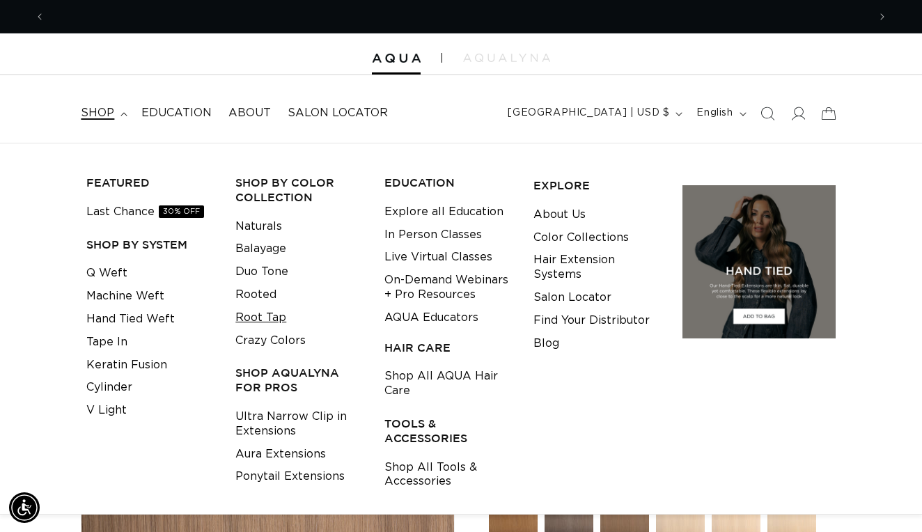
click at [271, 307] on link "Root Tap" at bounding box center [260, 318] width 51 height 23
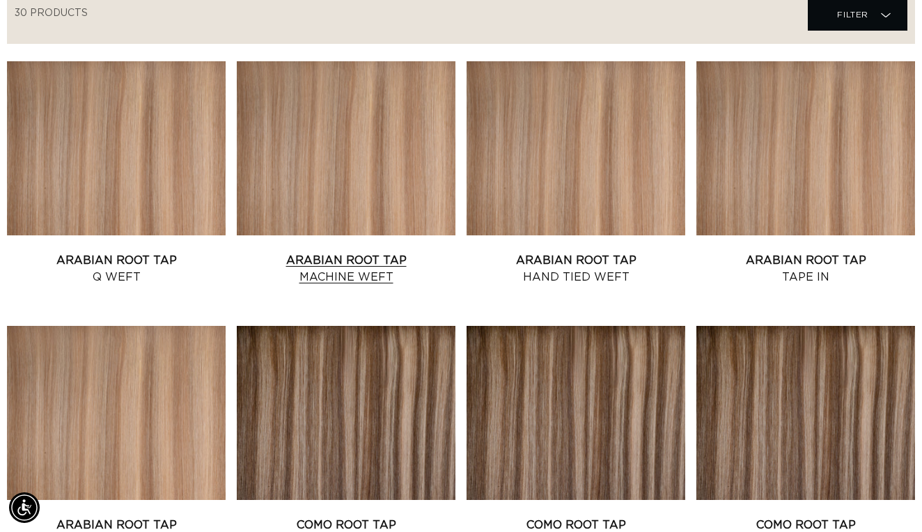
scroll to position [0, 823]
click at [589, 254] on link "Arabian Root Tap Hand Tied Weft" at bounding box center [576, 268] width 219 height 33
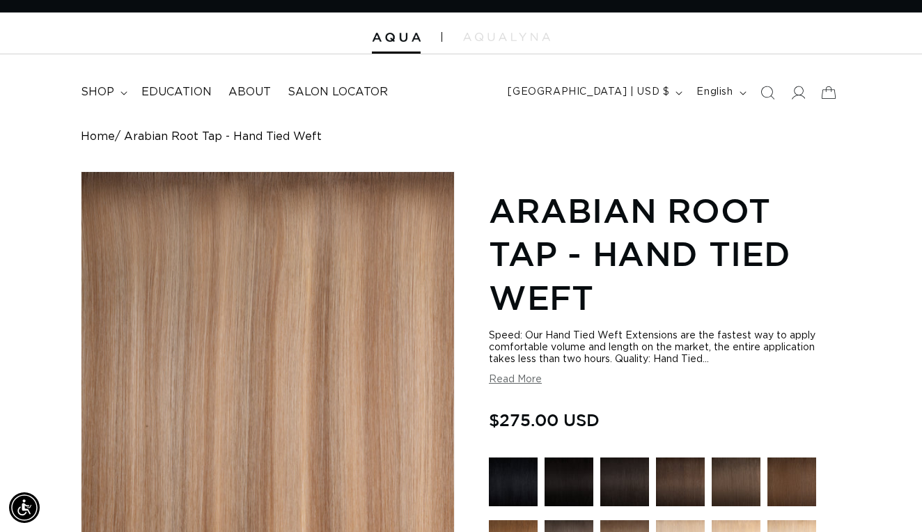
scroll to position [0, 823]
click at [130, 88] on summary "shop" at bounding box center [102, 92] width 61 height 31
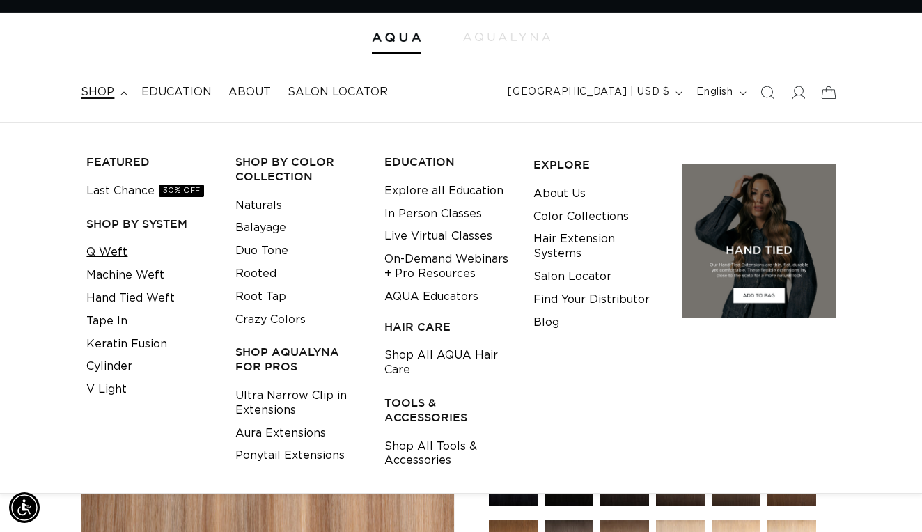
scroll to position [0, 1647]
click at [125, 320] on link "Tape In" at bounding box center [106, 321] width 41 height 23
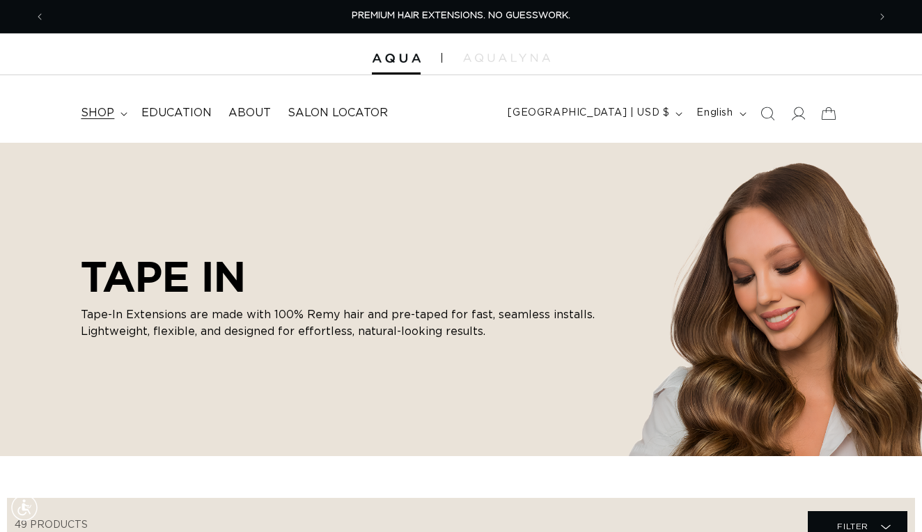
click at [118, 116] on summary "shop" at bounding box center [102, 113] width 61 height 31
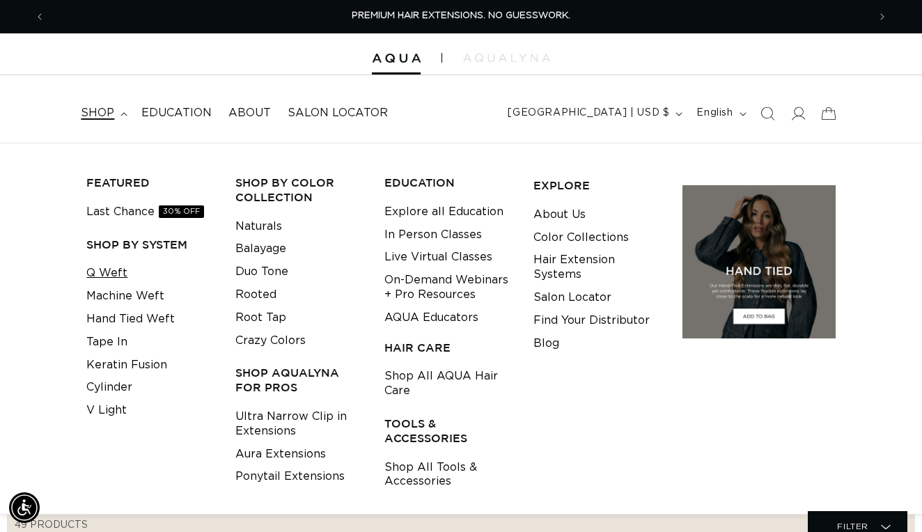
click at [105, 274] on link "Q Weft" at bounding box center [106, 273] width 41 height 23
